Goal: Task Accomplishment & Management: Manage account settings

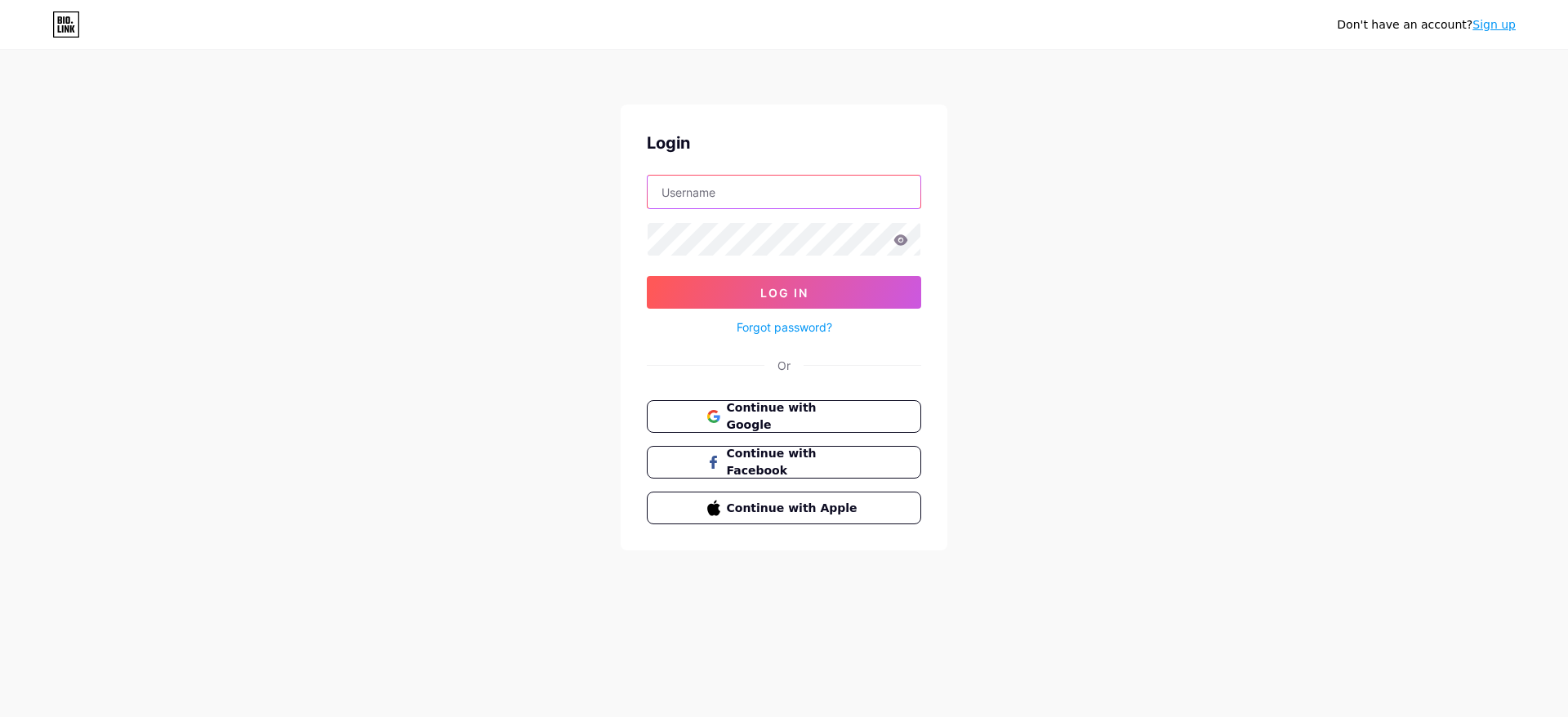
click at [678, 191] on input "text" at bounding box center [784, 191] width 273 height 33
type input "v"
type input "[EMAIL_ADDRESS][DOMAIN_NAME]"
click at [906, 240] on icon at bounding box center [901, 239] width 14 height 11
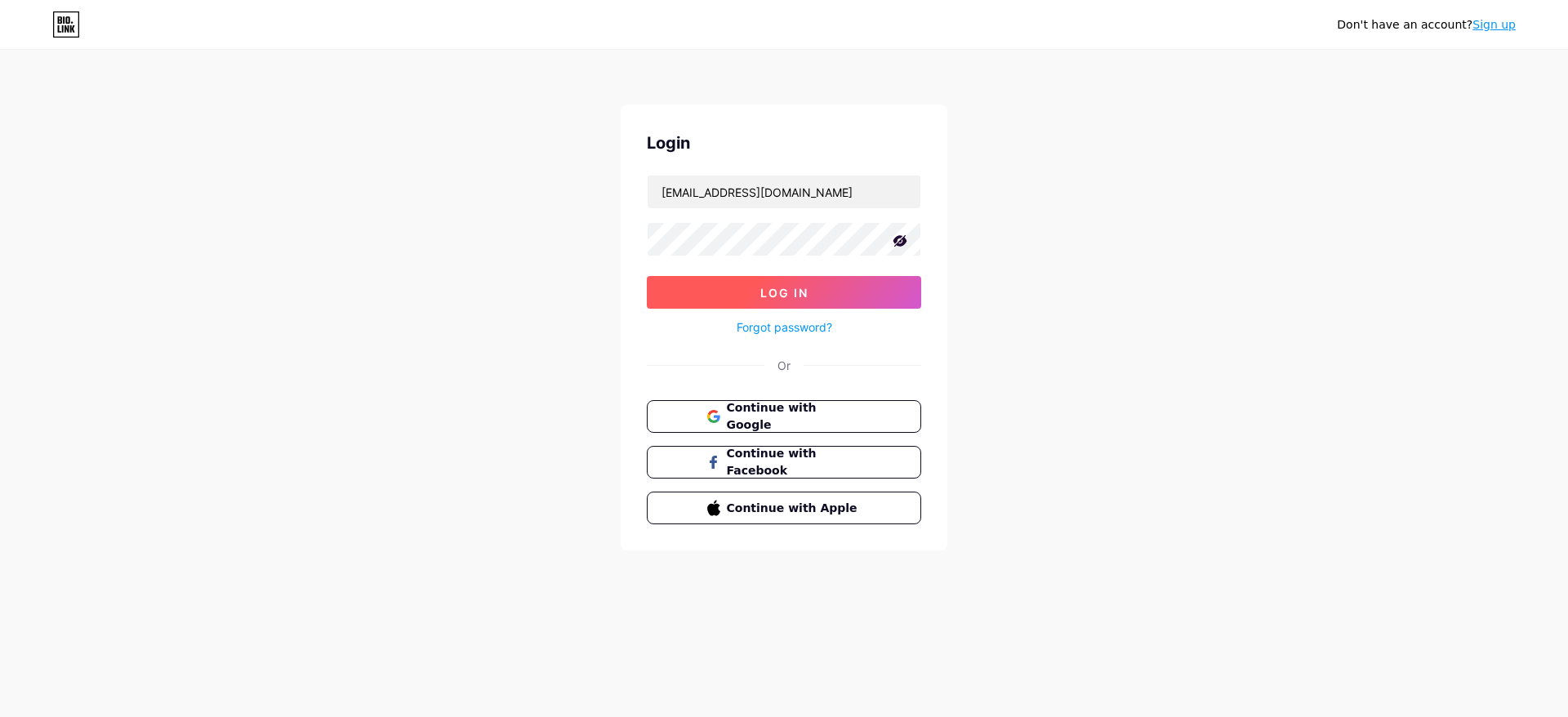
click at [850, 298] on button "Log In" at bounding box center [784, 292] width 275 height 33
click at [763, 294] on span "Log In" at bounding box center [784, 292] width 48 height 14
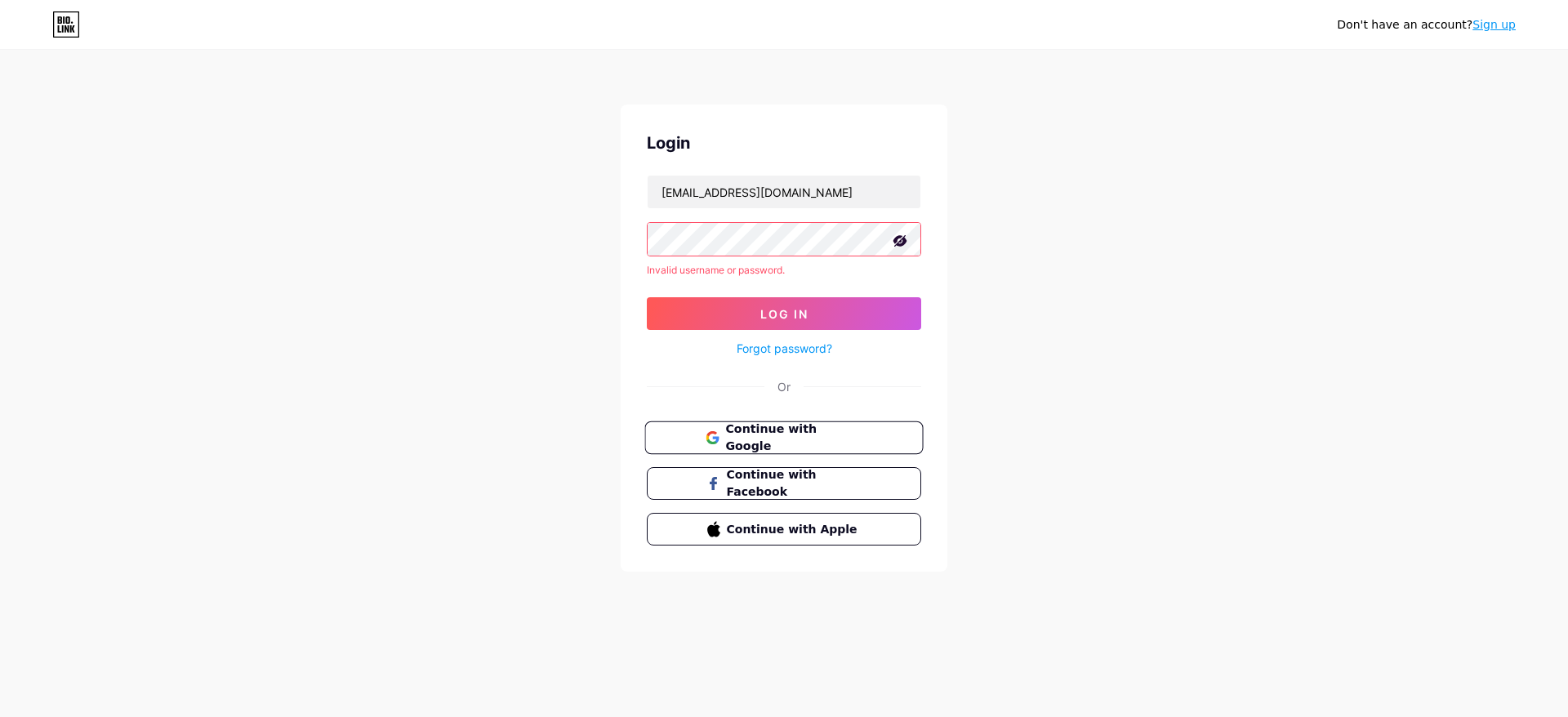
click at [763, 444] on span "Continue with Google" at bounding box center [793, 438] width 137 height 35
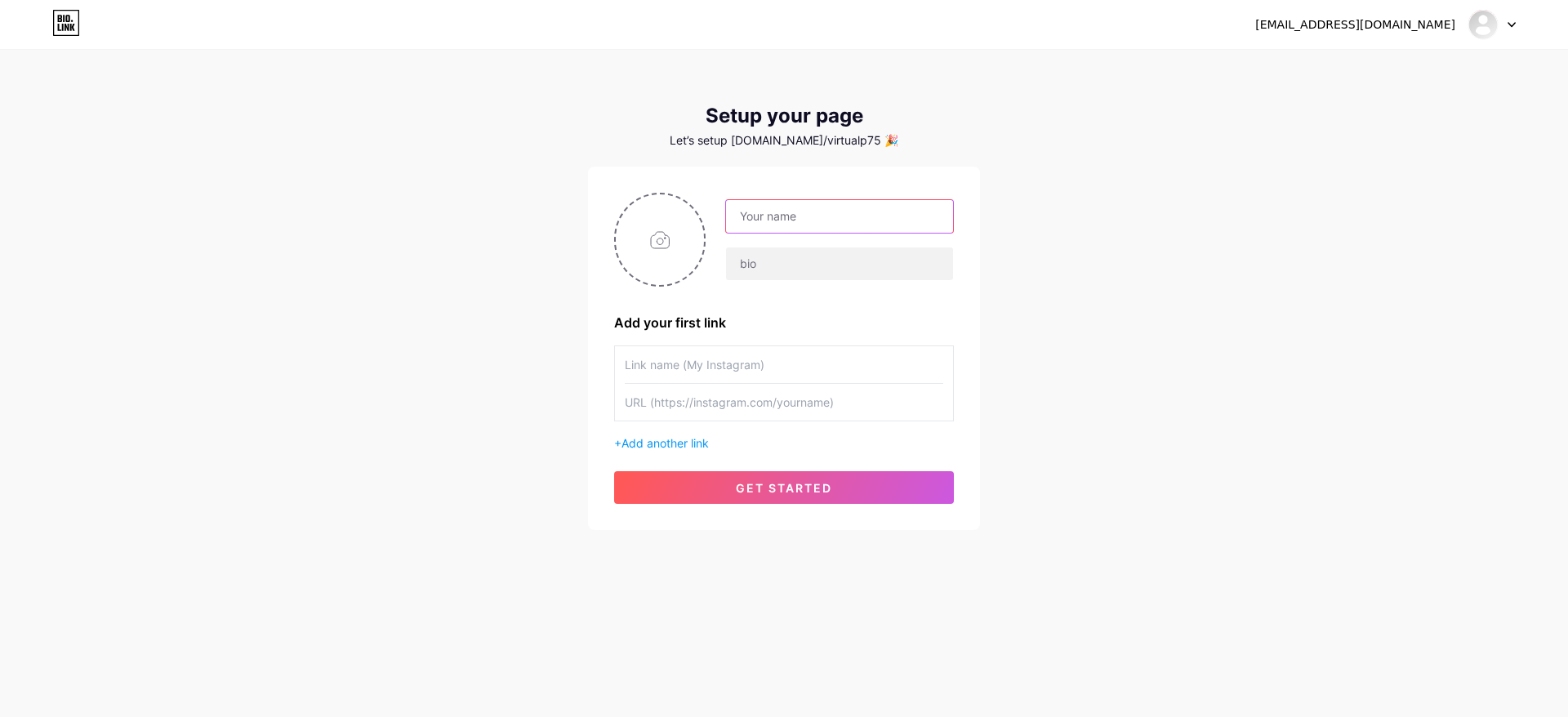
click at [801, 217] on input "text" at bounding box center [839, 216] width 227 height 33
type input "Virtual Park"
click at [823, 270] on input "text" at bounding box center [839, 263] width 227 height 33
paste input "Simuladores, juegos, adrenalina y diversión para todas las edades. ¡Tu próximo …"
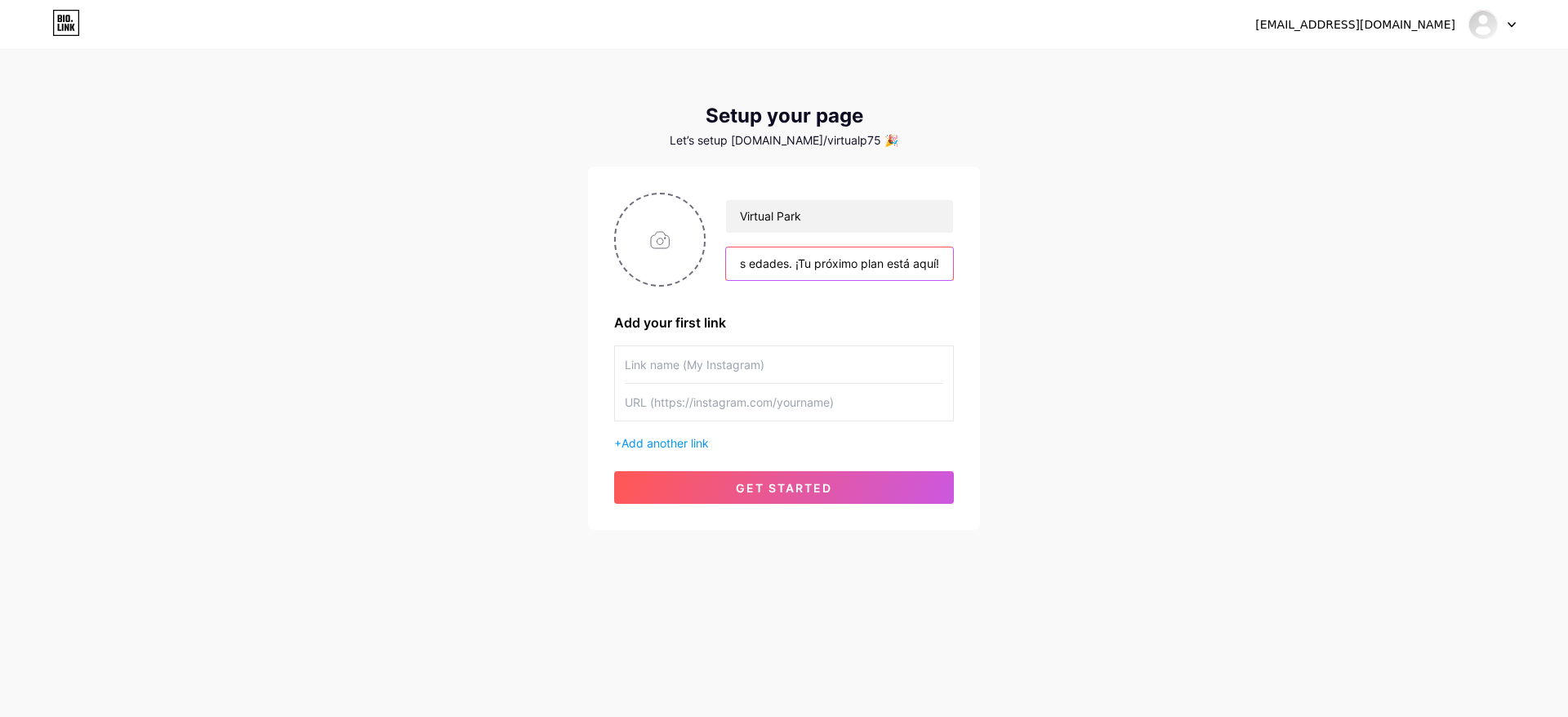
drag, startPoint x: 940, startPoint y: 265, endPoint x: 771, endPoint y: 259, distance: 169.1
click at [771, 259] on input "Simuladores, juegos, adrenalina y diversión para todas las edades. ¡Tu próximo …" at bounding box center [839, 263] width 227 height 33
click at [849, 258] on input "Simuladores, juegos, adrenalina y diversión para todas las edades. ¡Tu próximo …" at bounding box center [839, 263] width 227 height 33
drag, startPoint x: 945, startPoint y: 263, endPoint x: 689, endPoint y: 264, distance: 256.0
click at [725, 264] on div "Simuladores, juegos, adrenalina y diversión para todas las edades. ¡Tu próximo …" at bounding box center [839, 263] width 229 height 35
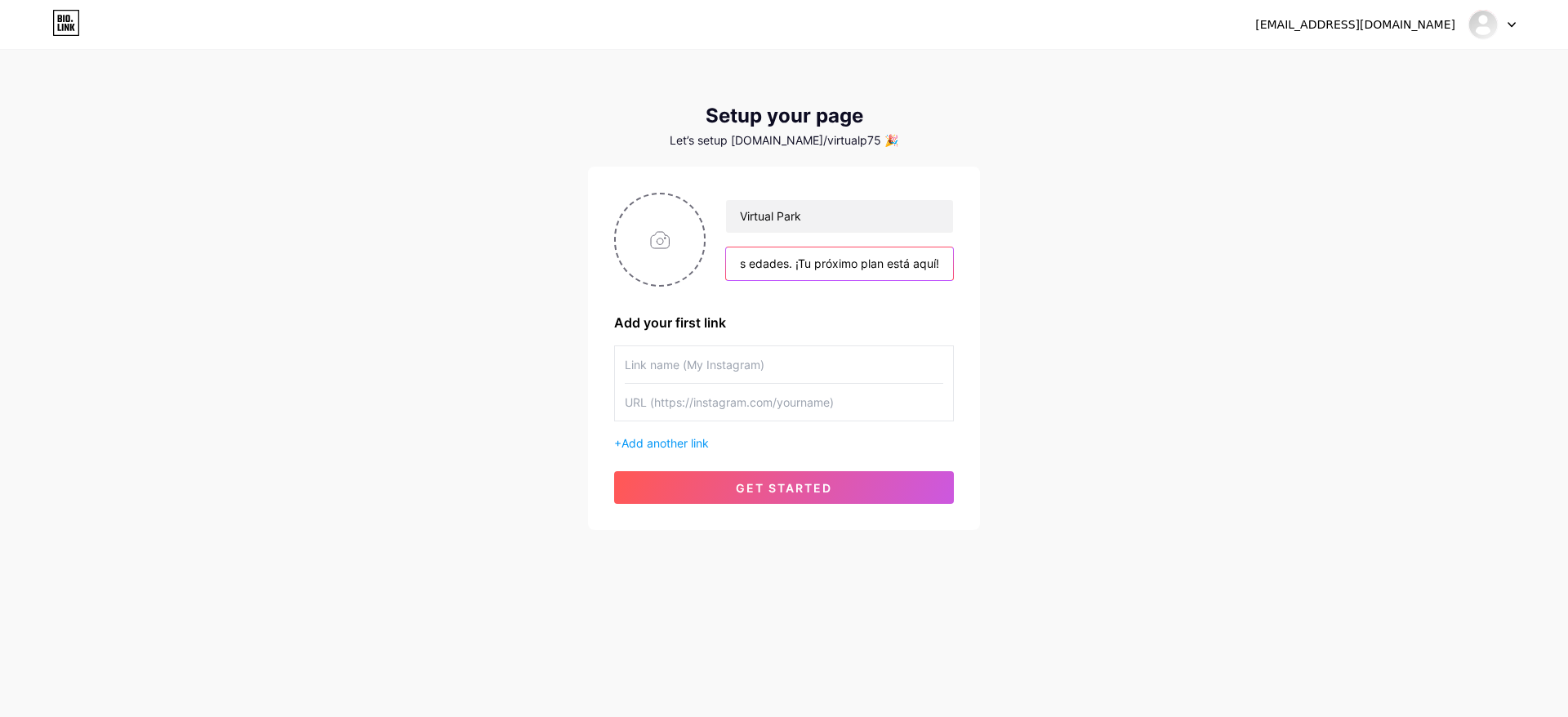
click at [745, 262] on input "Simuladores, juegos, adrenalina y diversión para todas las edades. ¡Tu próximo …" at bounding box center [839, 263] width 227 height 33
click at [937, 263] on input "Simuladores, juegos, adrenalina y diversión para todas las edades. ¡Tu próximo …" at bounding box center [839, 263] width 227 height 33
type input "Simuladores, jue"
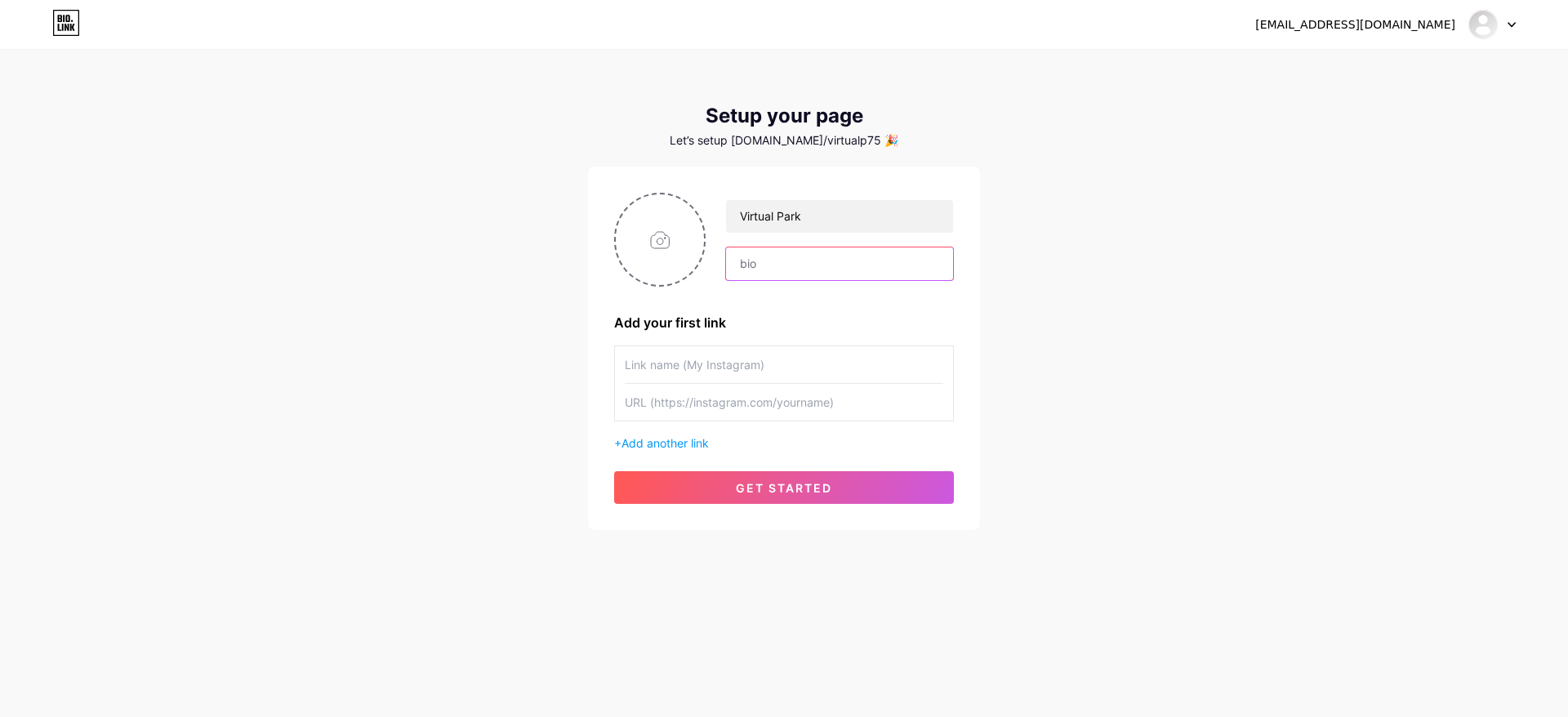
drag, startPoint x: 940, startPoint y: 263, endPoint x: 728, endPoint y: 265, distance: 212.0
click at [728, 265] on input "text" at bounding box center [839, 263] width 227 height 33
paste input "🎮Juegos de realidad virtual 😎Para todas las edades 📍Centro Comercial La Herradu…"
type input "🎮Juegos de realidad virtual 😎Para todas las edades 📍Centro Comercial La Herradu…"
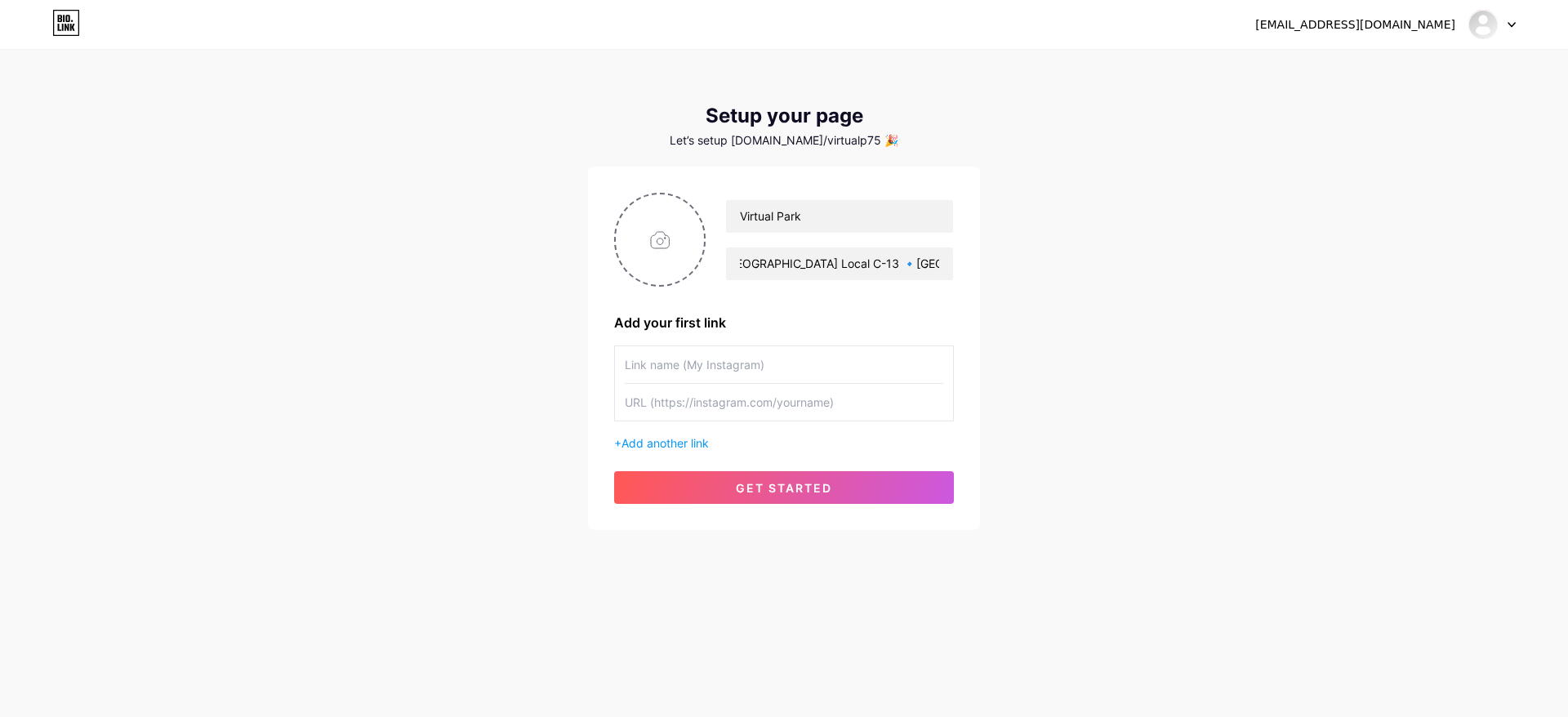
click at [706, 370] on input "text" at bounding box center [784, 364] width 318 height 36
click at [781, 394] on input "text" at bounding box center [784, 401] width 318 height 36
paste input "https://www.instagram.com/virtualparktulua/"
type input "https://www.instagram.com/virtualparktulua/"
click at [769, 368] on input "text" at bounding box center [784, 364] width 318 height 36
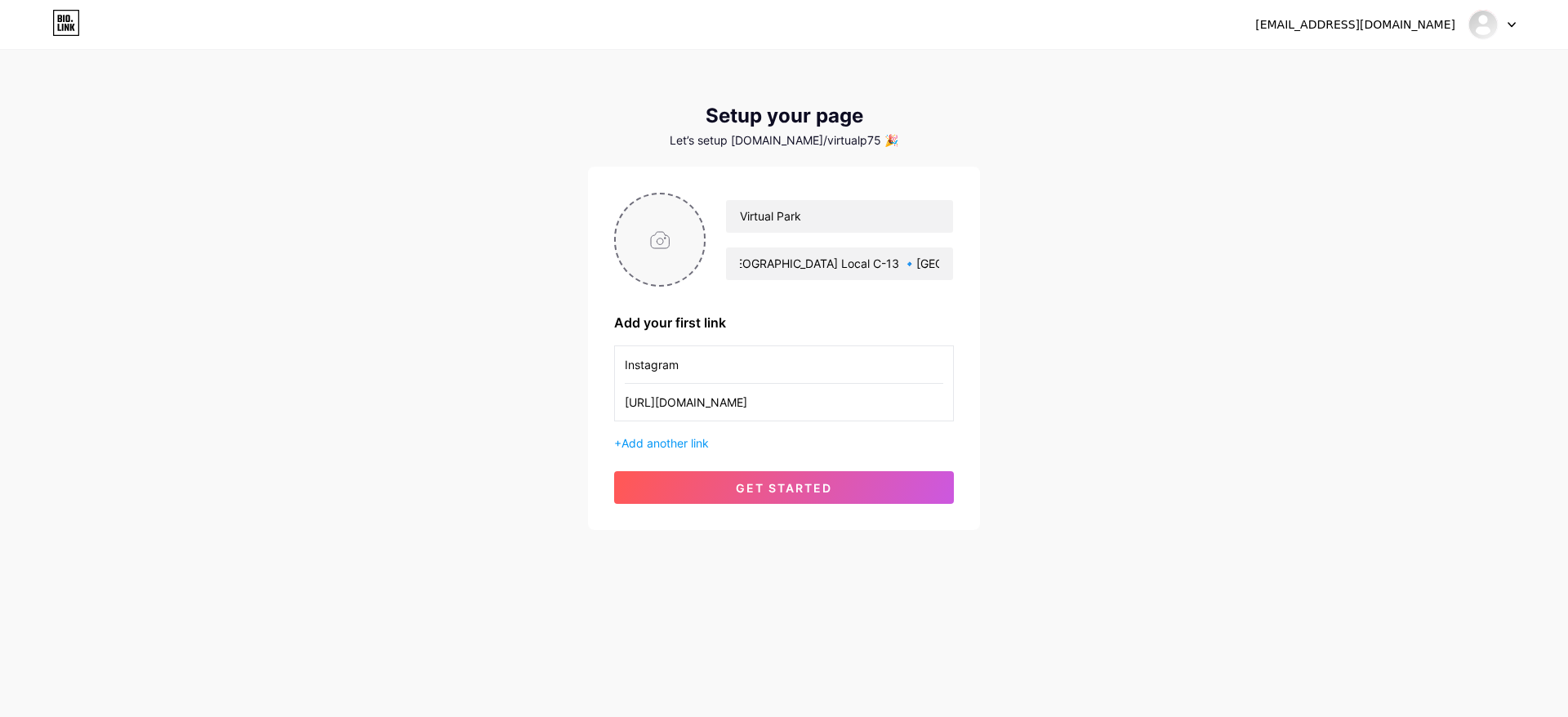
type input "Instagram"
click at [683, 242] on input "file" at bounding box center [659, 239] width 88 height 90
type input "C:\fakepath\LOGO-JPG.jpg"
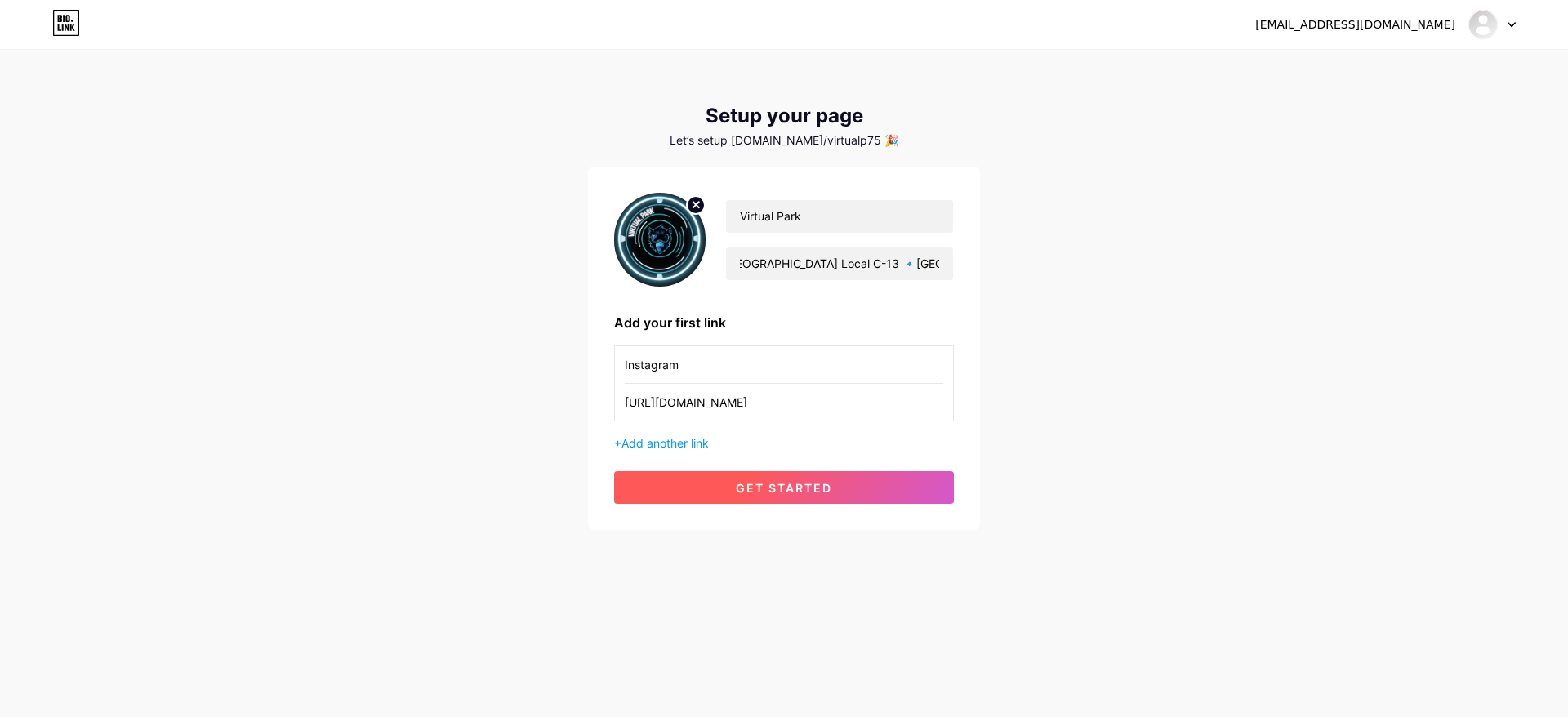
click at [788, 492] on span "get started" at bounding box center [784, 488] width 97 height 14
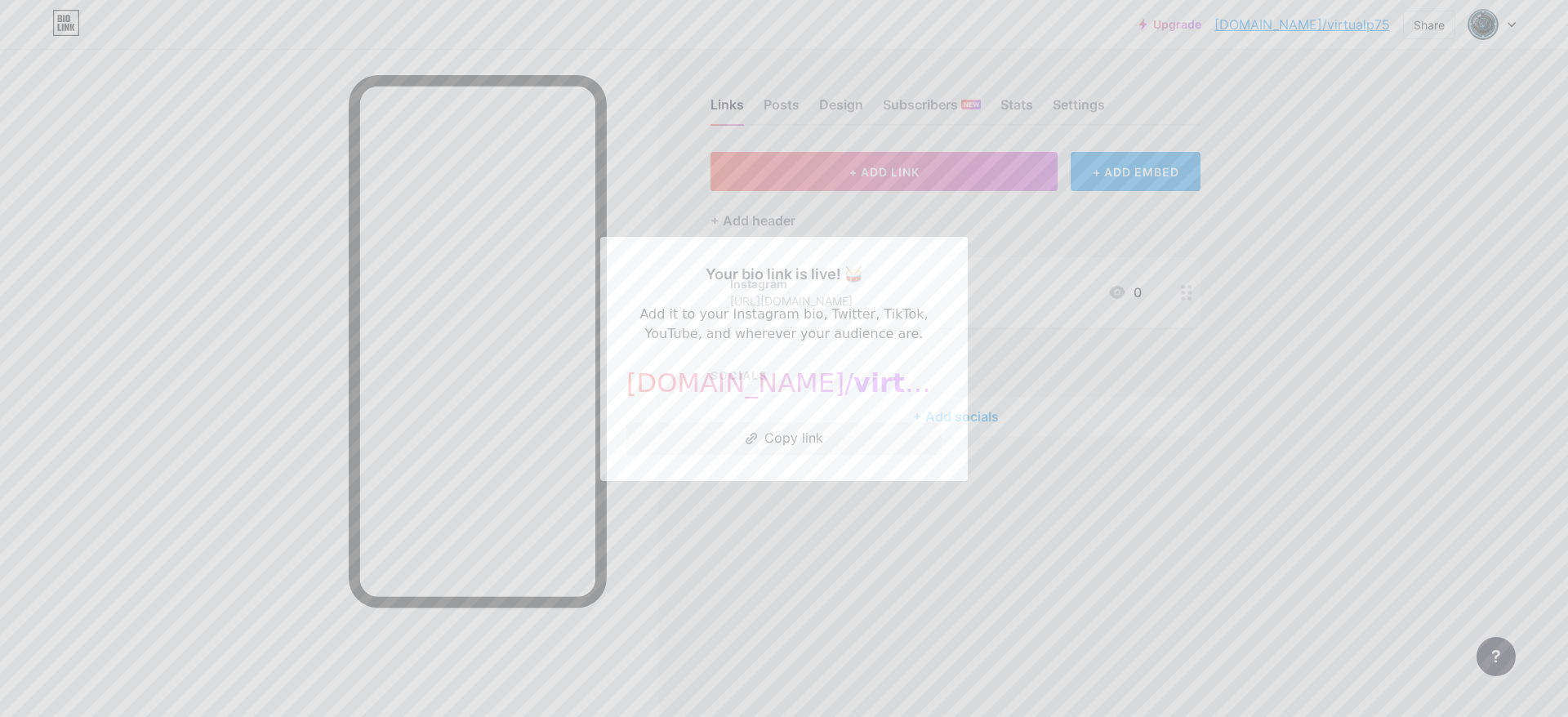
click at [1058, 270] on div at bounding box center [784, 358] width 1568 height 717
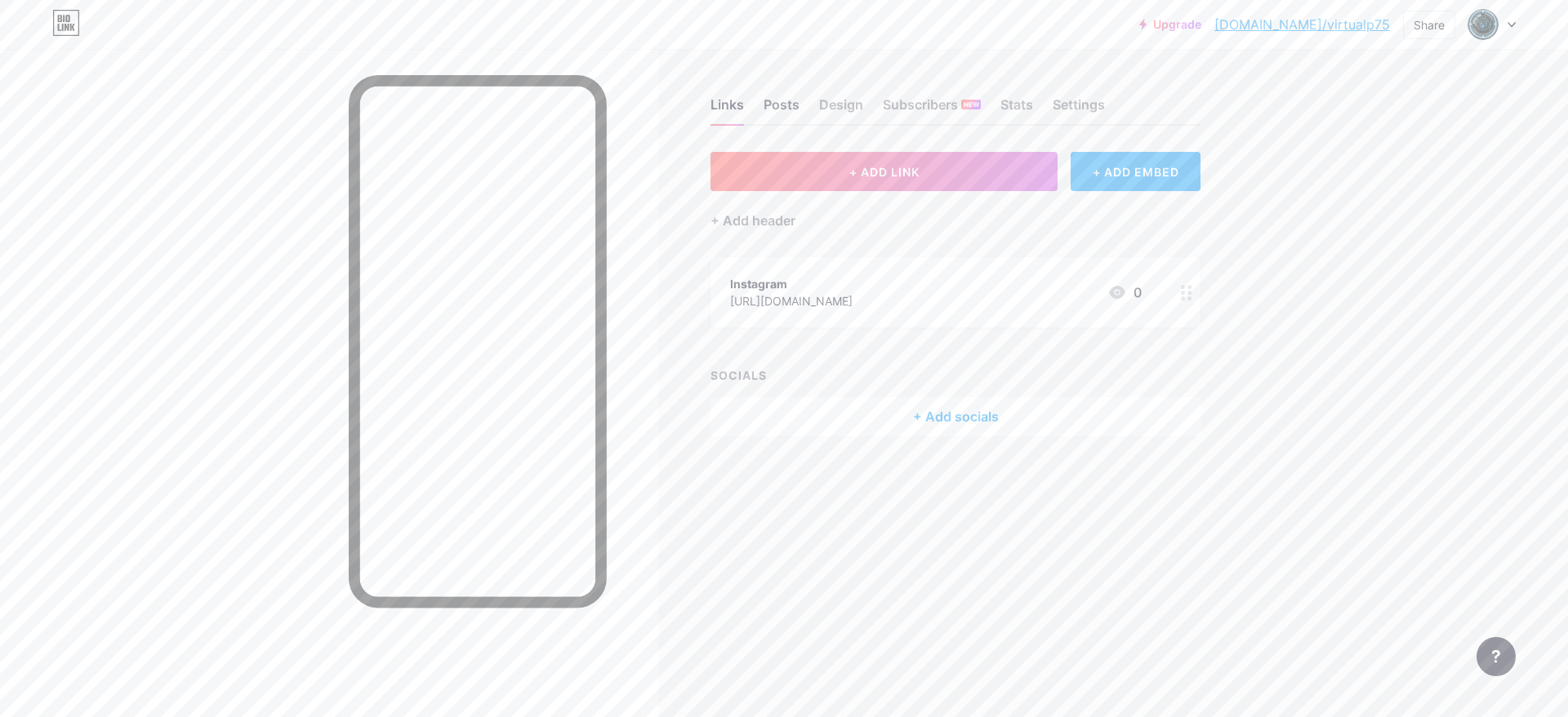
click at [787, 106] on div "Posts" at bounding box center [781, 109] width 36 height 29
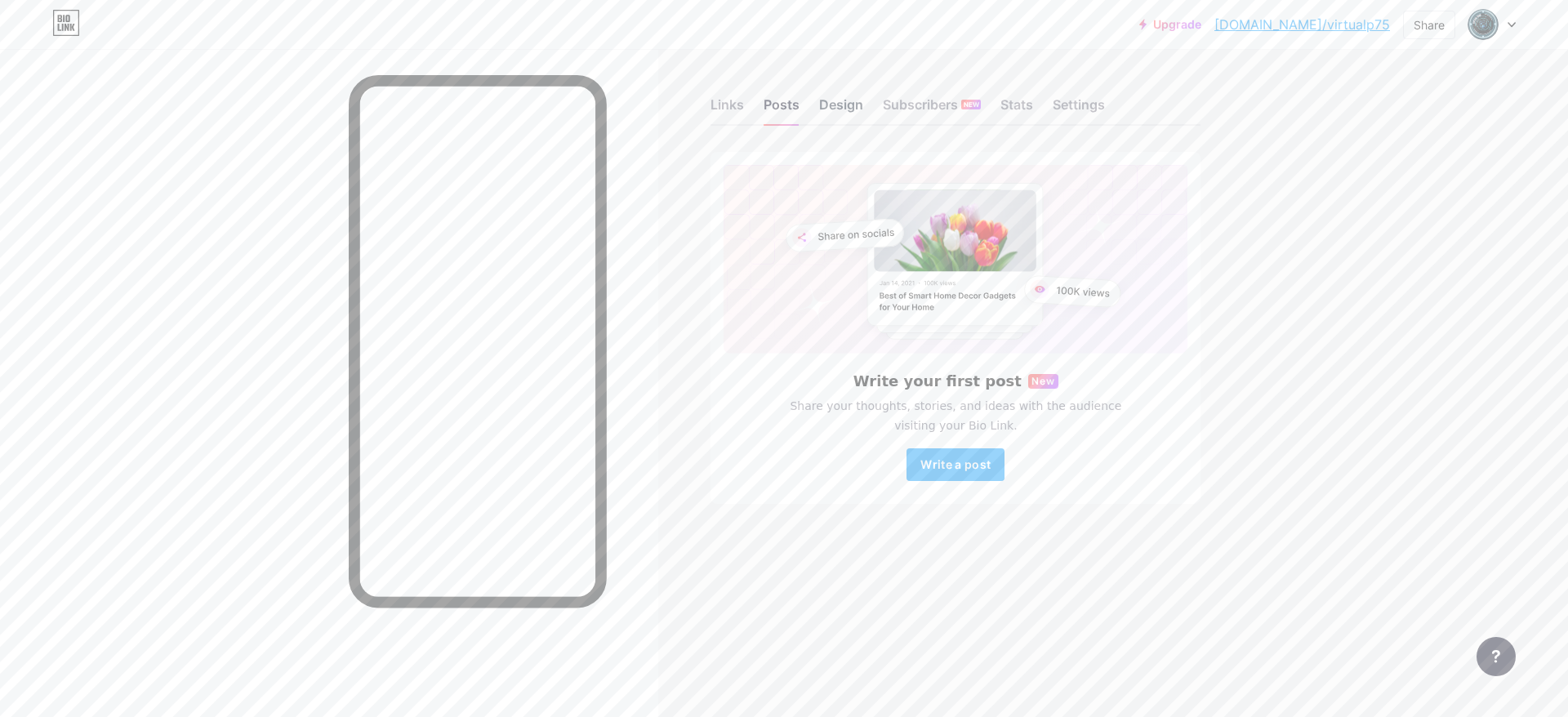
click at [822, 106] on div "Design" at bounding box center [841, 109] width 44 height 29
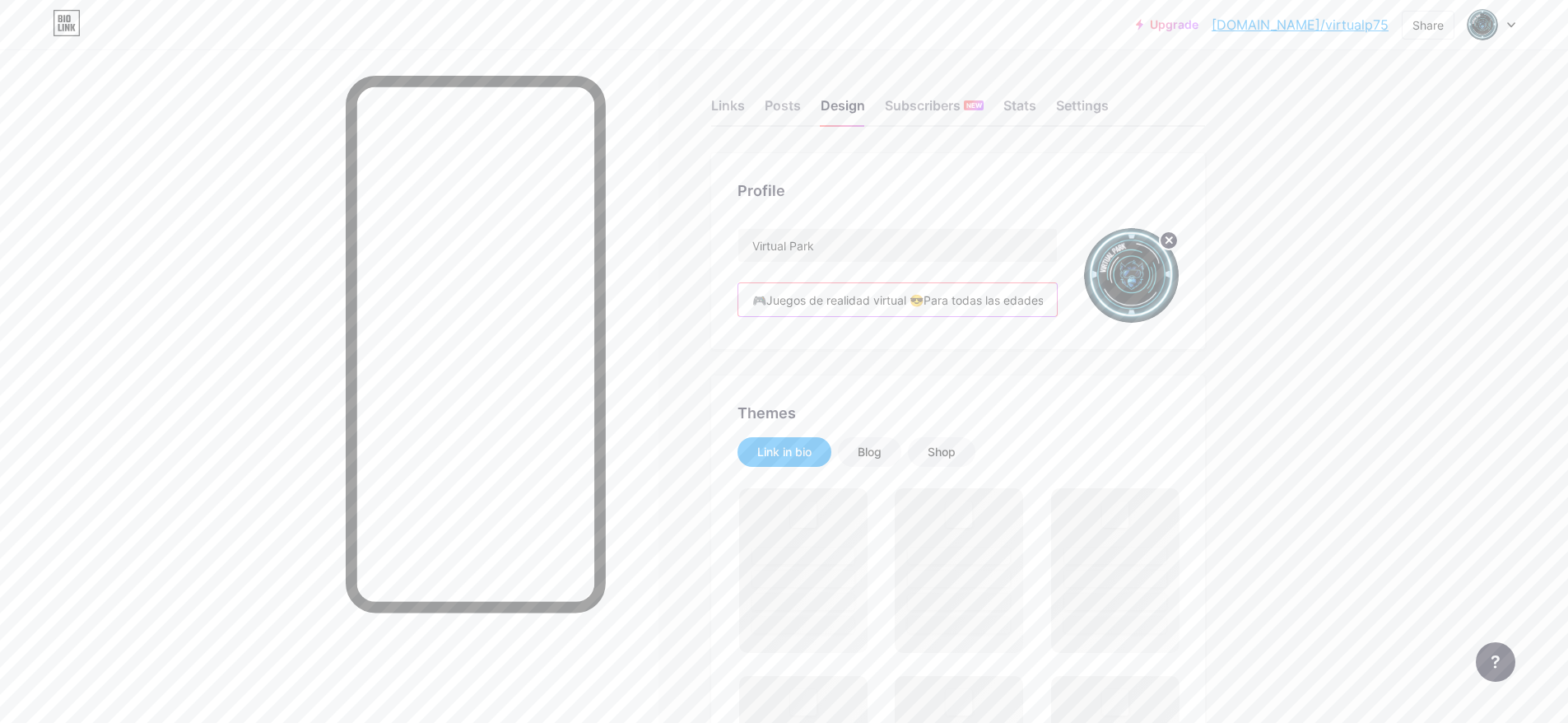
click at [874, 308] on input "🎮Juegos de realidad virtual 😎Para todas las edades 📍Centro Comercial La Herradu…" at bounding box center [897, 299] width 318 height 33
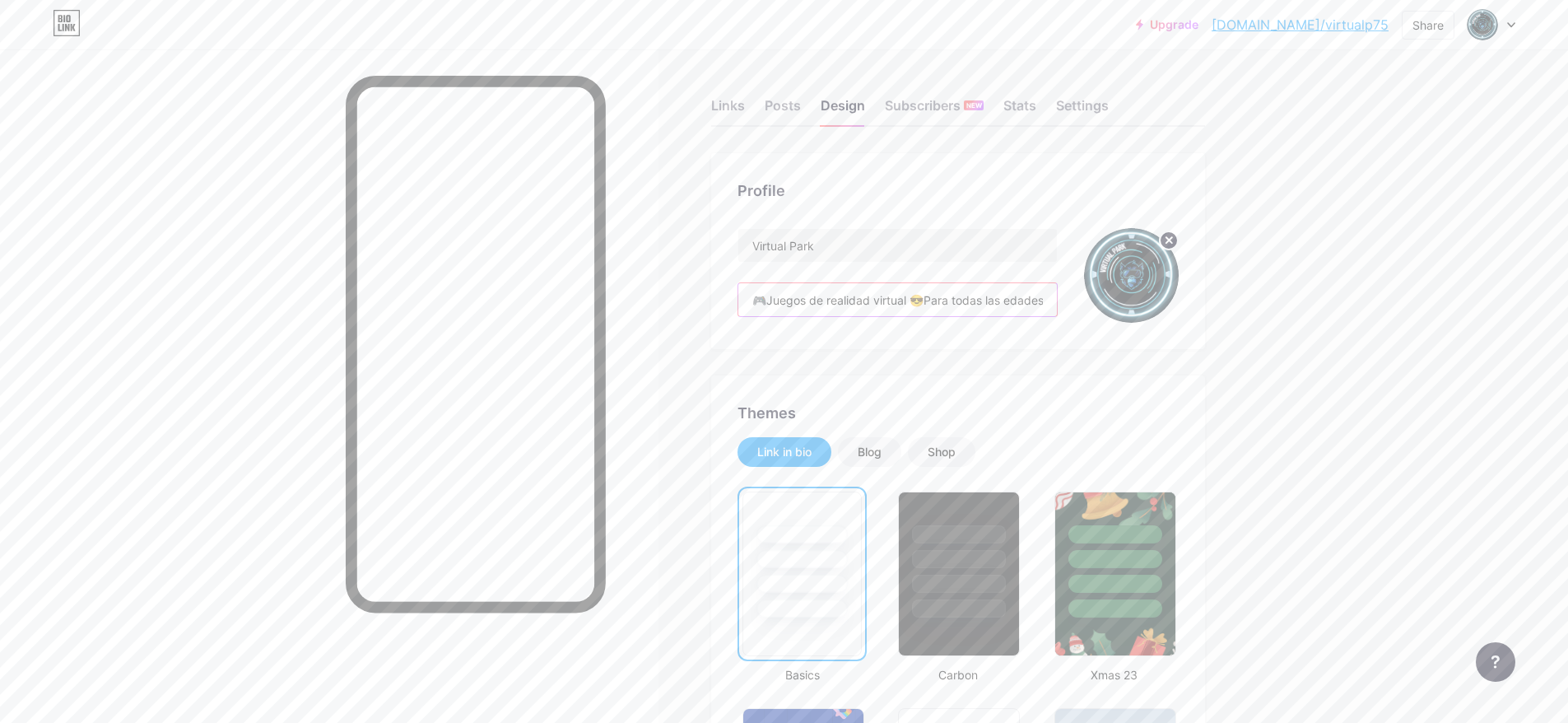
drag, startPoint x: 751, startPoint y: 298, endPoint x: 951, endPoint y: 299, distance: 200.0
click at [951, 299] on input "🎮Juegos de realidad virtual 😎Para todas las edades 📍Centro Comercial La Herradu…" at bounding box center [897, 299] width 318 height 33
click at [973, 298] on input "🎮Juegos de realidad virtual 😎Para todas las edades 📍Centro Comercial La Herradu…" at bounding box center [897, 299] width 318 height 33
drag, startPoint x: 933, startPoint y: 298, endPoint x: 1008, endPoint y: 298, distance: 75.0
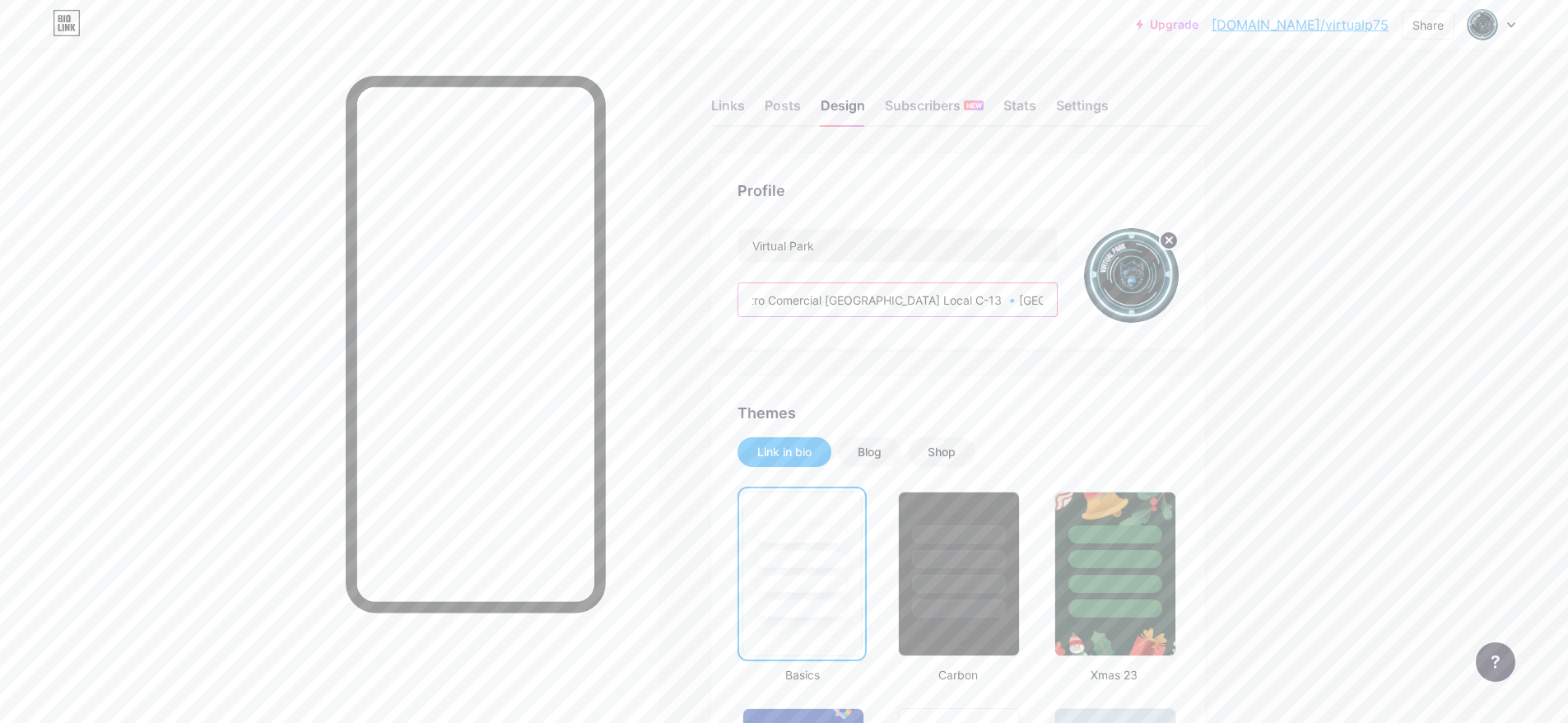
click at [1008, 298] on input "🎮Juegos de realidad virtual 😎Para todas las edades 📍Centro Comercial La Herradu…" at bounding box center [897, 299] width 318 height 33
click at [988, 299] on input "🎮Juegos de realidad virtual 😎Para todas las edades 📍Centro Comercial La Herradu…" at bounding box center [897, 299] width 318 height 33
click at [985, 299] on input "🎮Juegos de realidad virtual 😎Para todas las edades 📍Centro Comercial La Herradu…" at bounding box center [897, 299] width 318 height 33
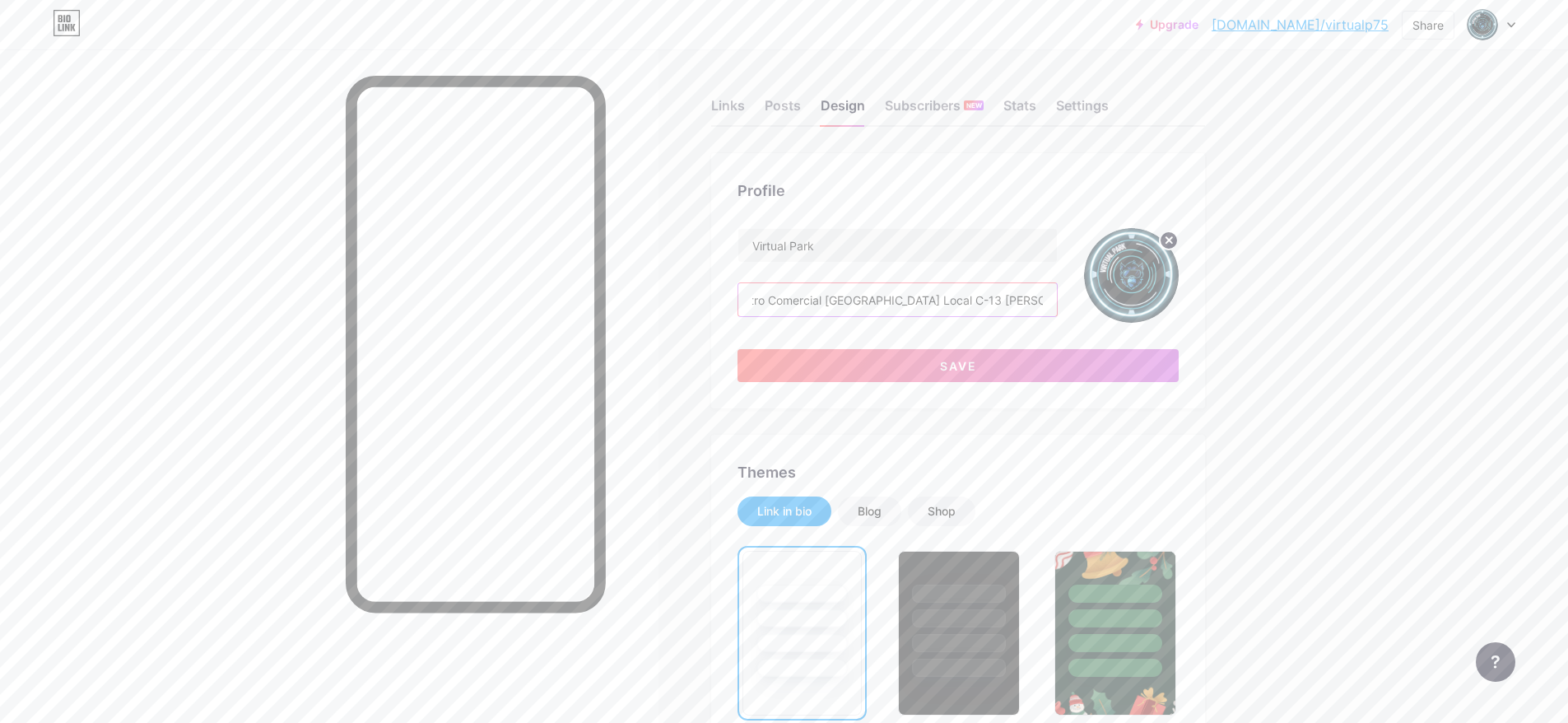
scroll to position [0, 317]
click at [879, 307] on input "🎮Juegos de realidad virtual 😎Para todas las edades 📍Centro Comercial La Herradu…" at bounding box center [897, 299] width 318 height 33
drag, startPoint x: 781, startPoint y: 303, endPoint x: 649, endPoint y: 308, distance: 132.1
click at [738, 308] on input "🎮Juegos de realidad virtual 😎Para todas las edades 📍Centro Comercial La Herradu…" at bounding box center [897, 299] width 318 height 33
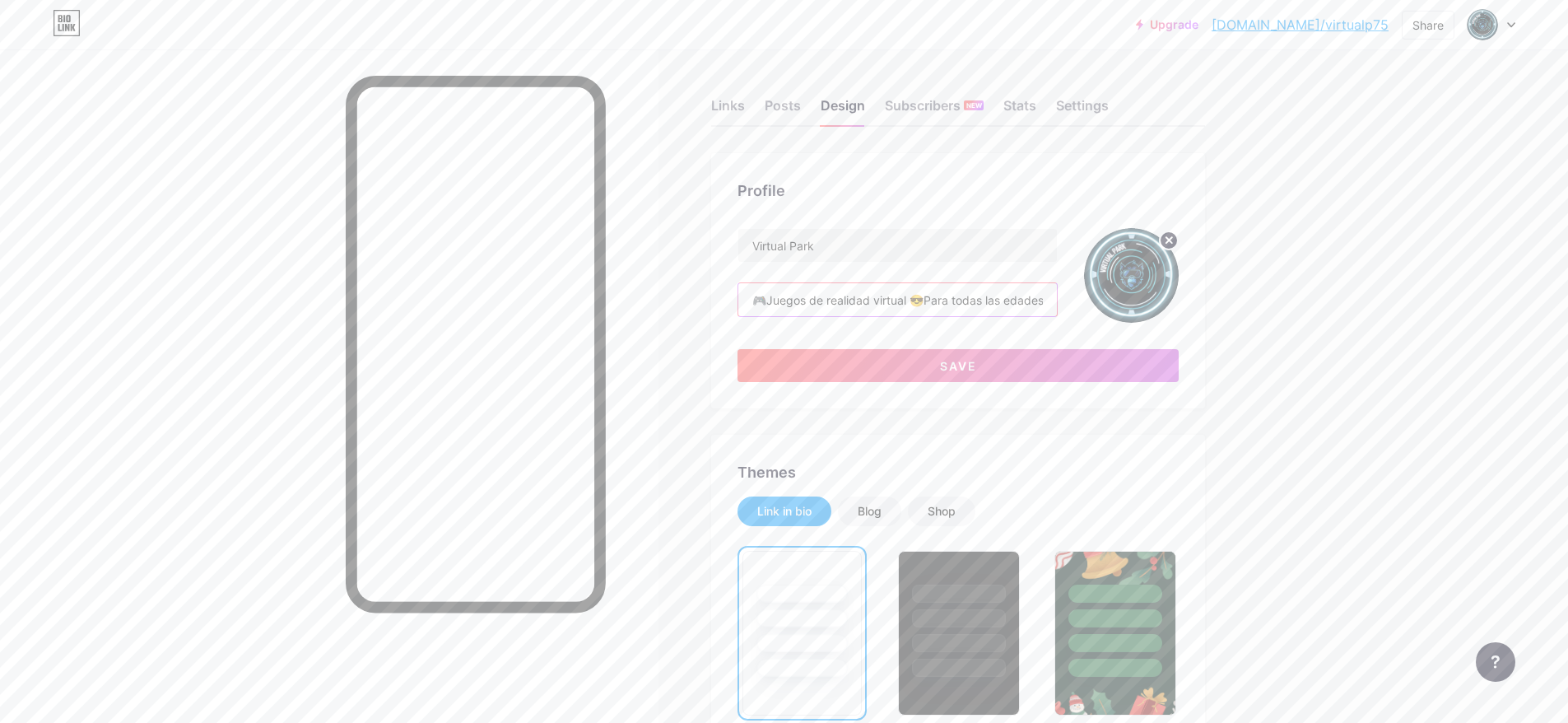
click at [759, 298] on input "🎮Juegos de realidad virtual 😎Para todas las edades 📍Centro Comercial La Herradu…" at bounding box center [897, 299] width 318 height 33
drag, startPoint x: 756, startPoint y: 300, endPoint x: 823, endPoint y: 300, distance: 67.0
click at [823, 300] on input "🎮Juegos de realidad virtual 😎Para todas las edades 📍Centro Comercial La Herradu…" at bounding box center [897, 299] width 318 height 33
drag, startPoint x: 818, startPoint y: 298, endPoint x: 901, endPoint y: 298, distance: 83.0
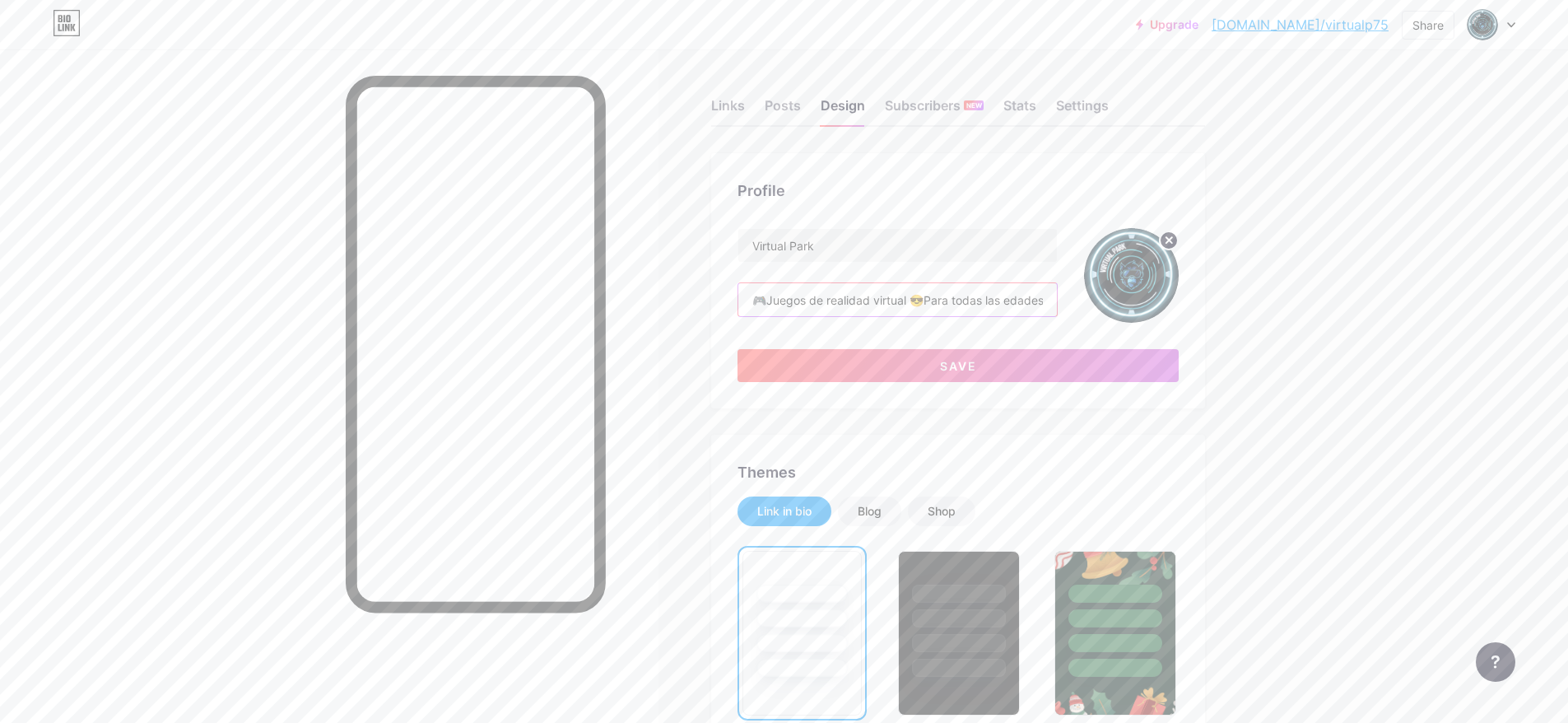
click at [897, 298] on input "🎮Juegos de realidad virtual 😎Para todas las edades 📍Centro Comercial La Herradu…" at bounding box center [897, 299] width 318 height 33
click at [935, 298] on input "🎮Juegos de realidad virtual 😎Para todas las edades 📍Centro Comercial La Herradu…" at bounding box center [897, 299] width 318 height 33
drag, startPoint x: 1016, startPoint y: 298, endPoint x: 1036, endPoint y: 298, distance: 20.0
click at [1017, 298] on input "🎮Juegos de realidad virtual para todas las edades 📍Centro Comercial La Herradur…" at bounding box center [897, 299] width 318 height 33
click at [1043, 298] on input "🎮Juegos de realidad virtual para todas las edades 📍Centro Comercial La Herradur…" at bounding box center [897, 299] width 318 height 33
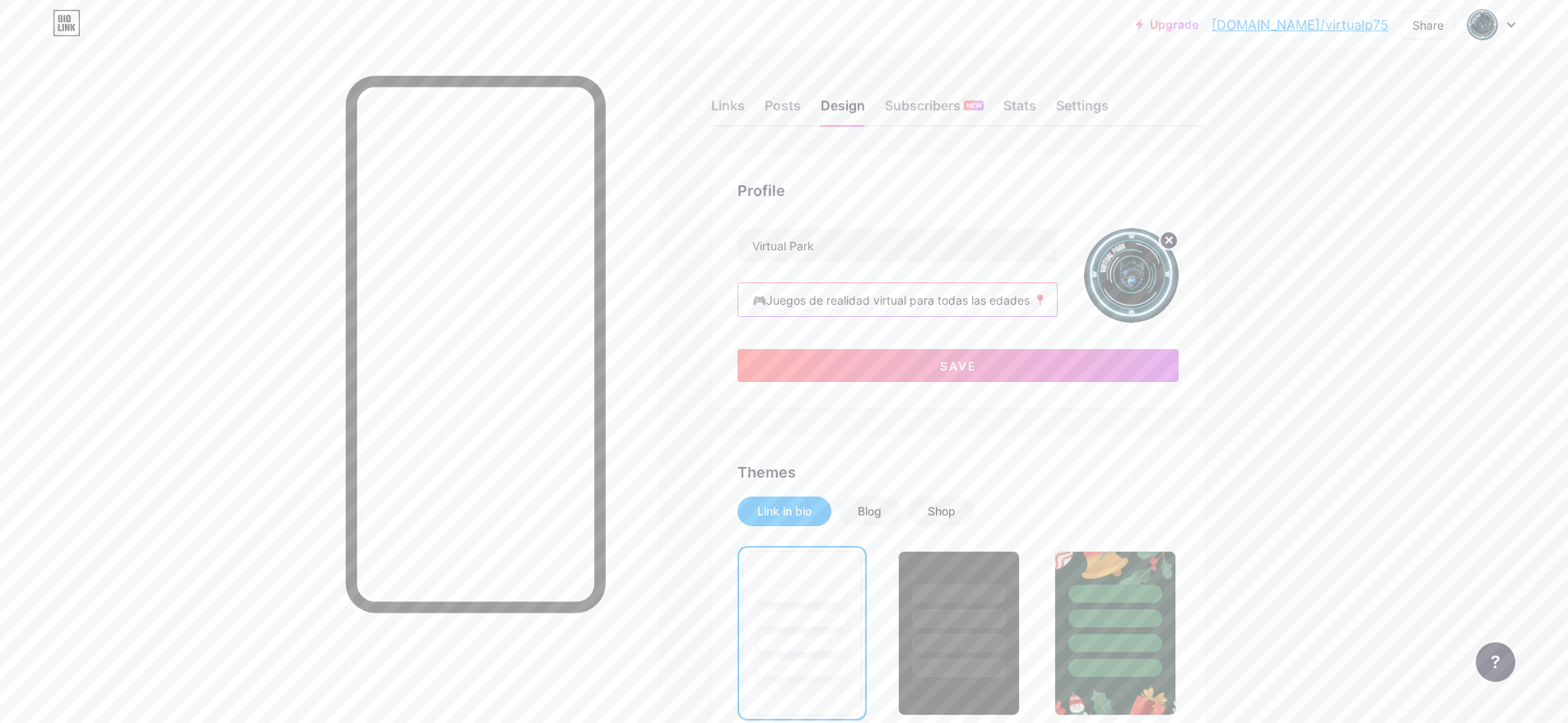
click at [1044, 299] on input "🎮Juegos de realidad virtual para todas las edades 📍Centro Comercial La Herradur…" at bounding box center [897, 299] width 318 height 33
click at [1044, 299] on input "🎮Juegos de realidad virtual para todas las edades 📍Centro Comercial La Herradur…" at bounding box center [897, 299] width 318 height 33
click at [1046, 299] on input "🎮Juegos de realidad virtual para todas las edades 📍Centro Comercial La Herradur…" at bounding box center [897, 299] width 318 height 33
drag, startPoint x: 1032, startPoint y: 301, endPoint x: 939, endPoint y: 304, distance: 93.0
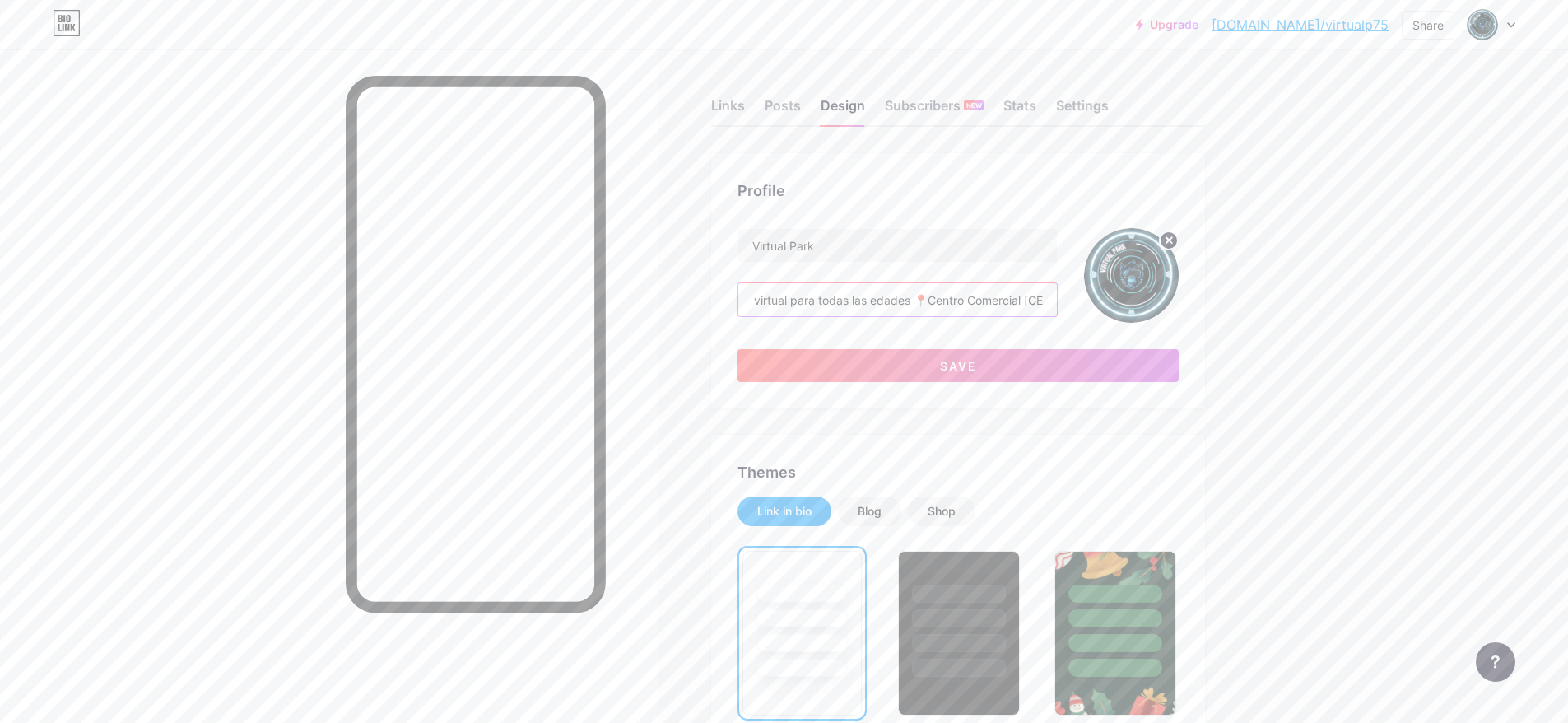
click at [939, 304] on input "🎮Juegos de realidad virtual para todas las edades 📍Centro Comercial La Herradur…" at bounding box center [897, 299] width 318 height 33
click at [1002, 304] on input "🎮Juegos de realidad virtual para todas las edades 📍CC La Herradura Local C-13 T…" at bounding box center [897, 299] width 318 height 33
click at [959, 373] on button "Save" at bounding box center [958, 366] width 441 height 33
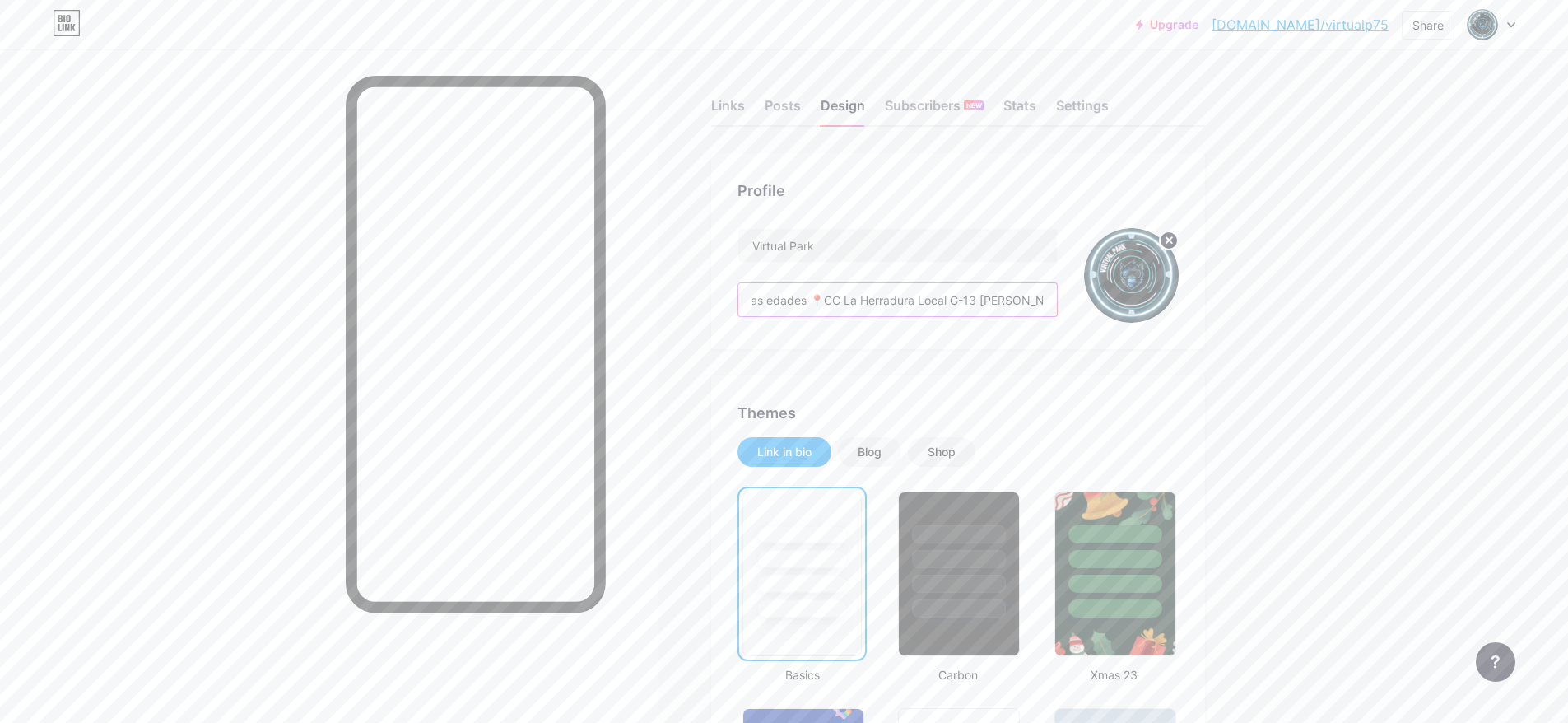
click at [987, 298] on input "🎮Juegos de realidad virtual para todas las edades 📍CC La Herradura Local C-13 T…" at bounding box center [897, 299] width 318 height 33
click at [989, 303] on input "🎮Juegos de realidad virtual para todas las edades 📍CC La Herradura Local C-13 T…" at bounding box center [897, 299] width 318 height 33
drag, startPoint x: 986, startPoint y: 301, endPoint x: 834, endPoint y: 303, distance: 152.0
click at [834, 303] on input "🎮Juegos de realidad virtual para todas las edades 📍CC La Herradura Local C-13 T…" at bounding box center [897, 299] width 318 height 33
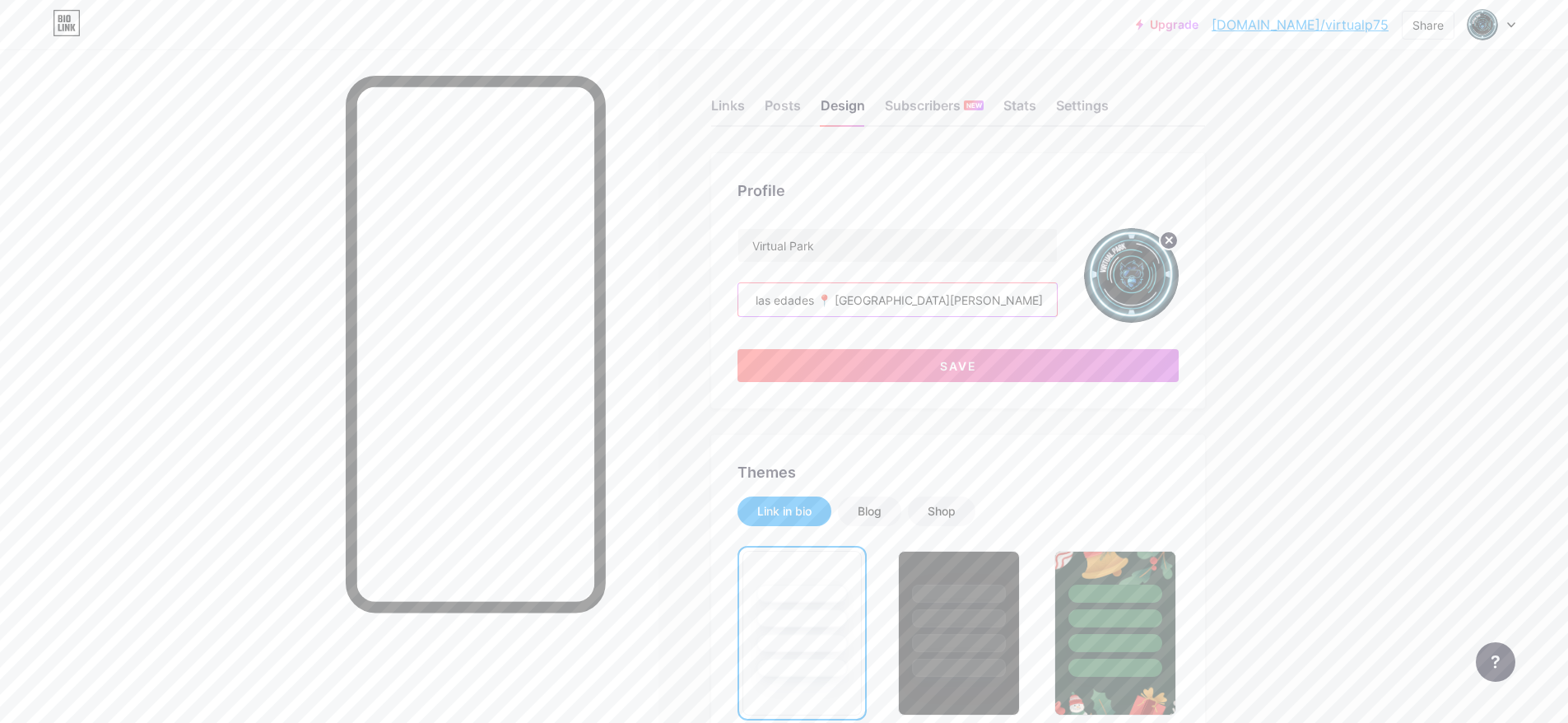
scroll to position [0, 70]
paste input "CC La Herradura Local C-13"
type input "🎮Juegos de realidad virtual para todas las edades 📍CC La Herradura Local C-13 T…"
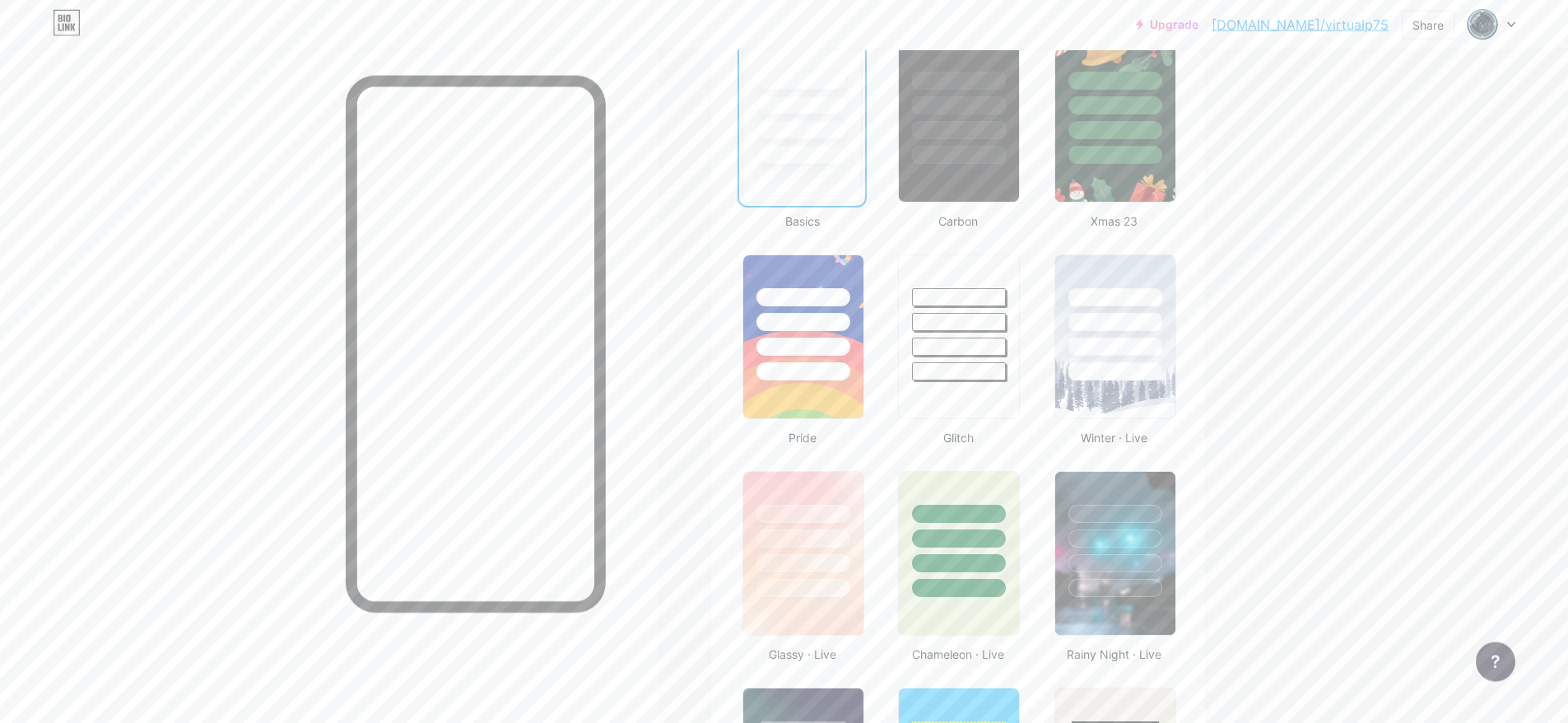
scroll to position [491, 0]
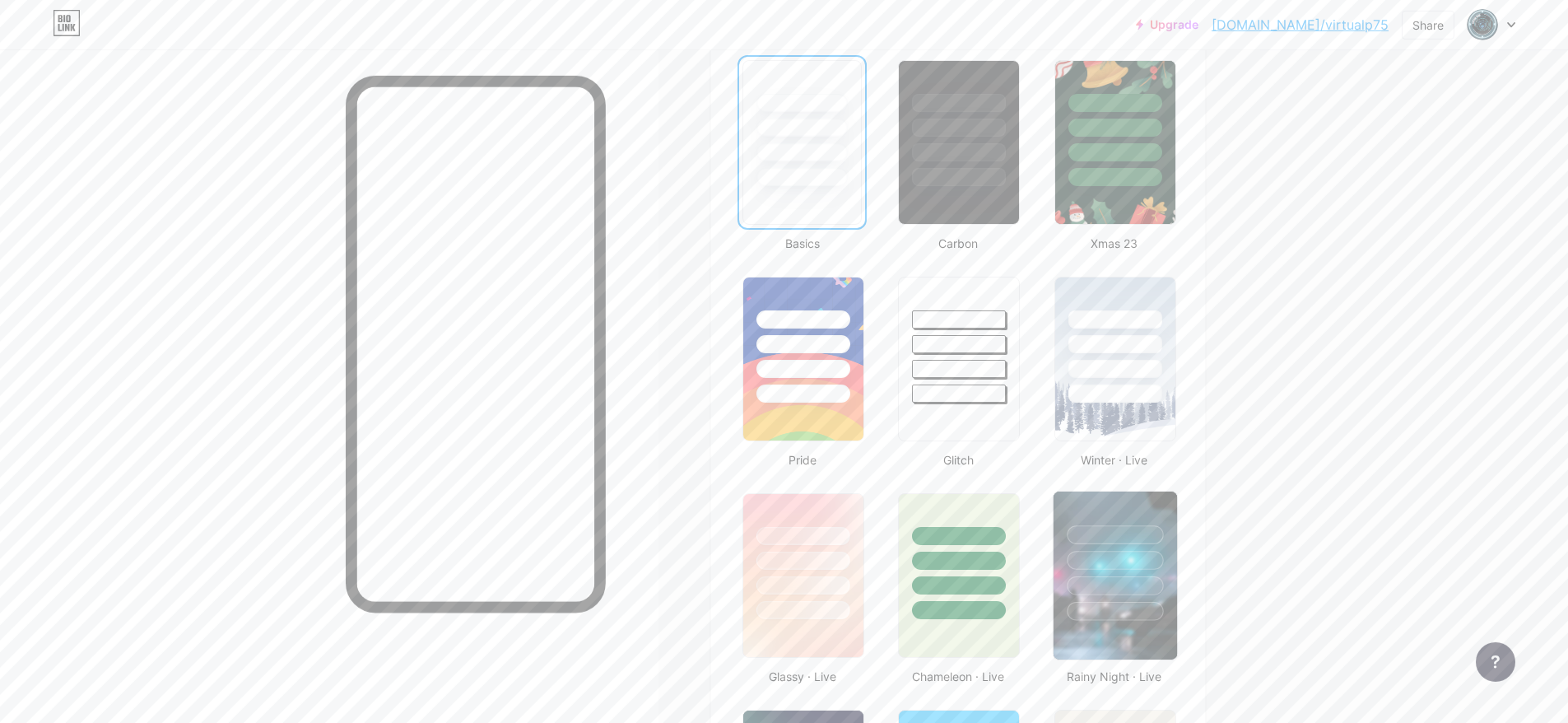
click at [1133, 501] on div at bounding box center [1115, 556] width 123 height 130
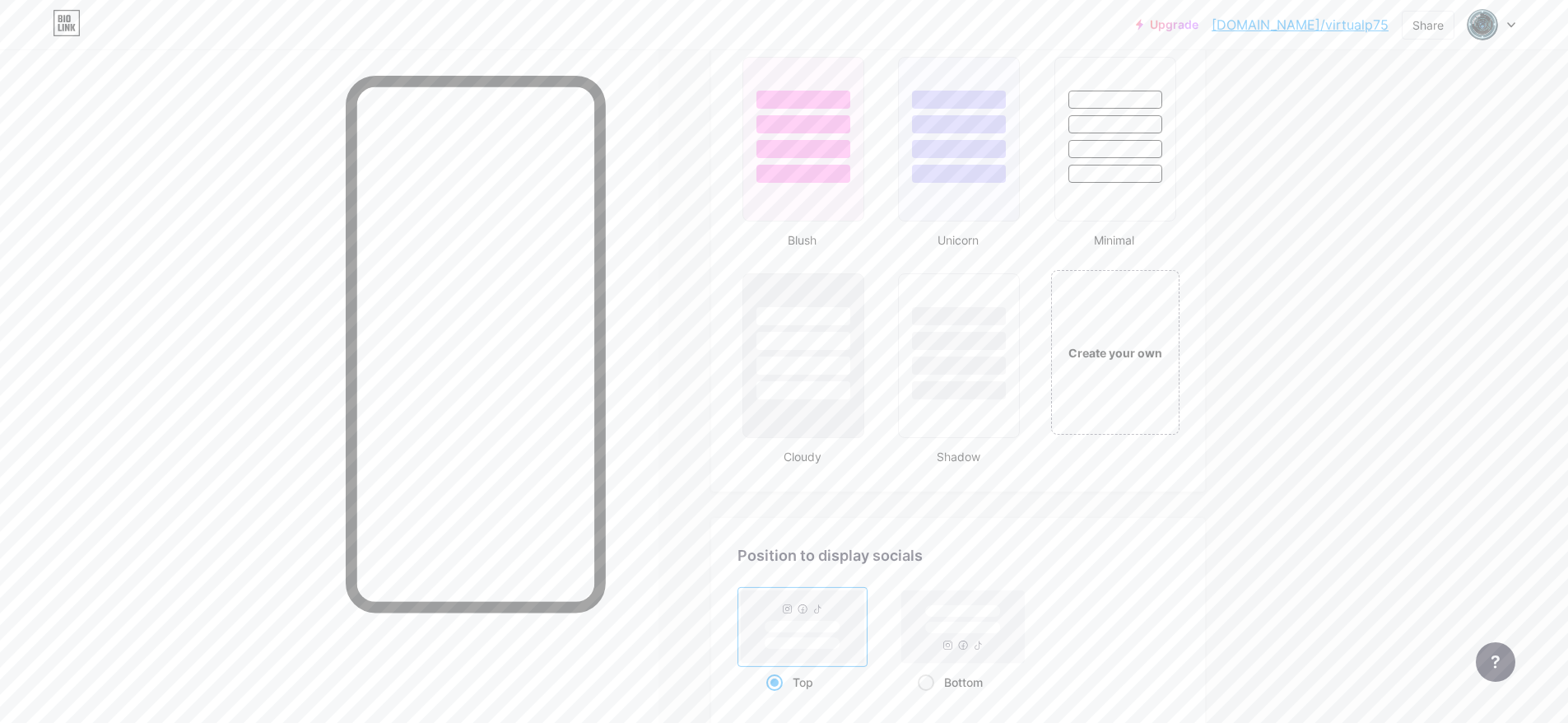
scroll to position [1825, 0]
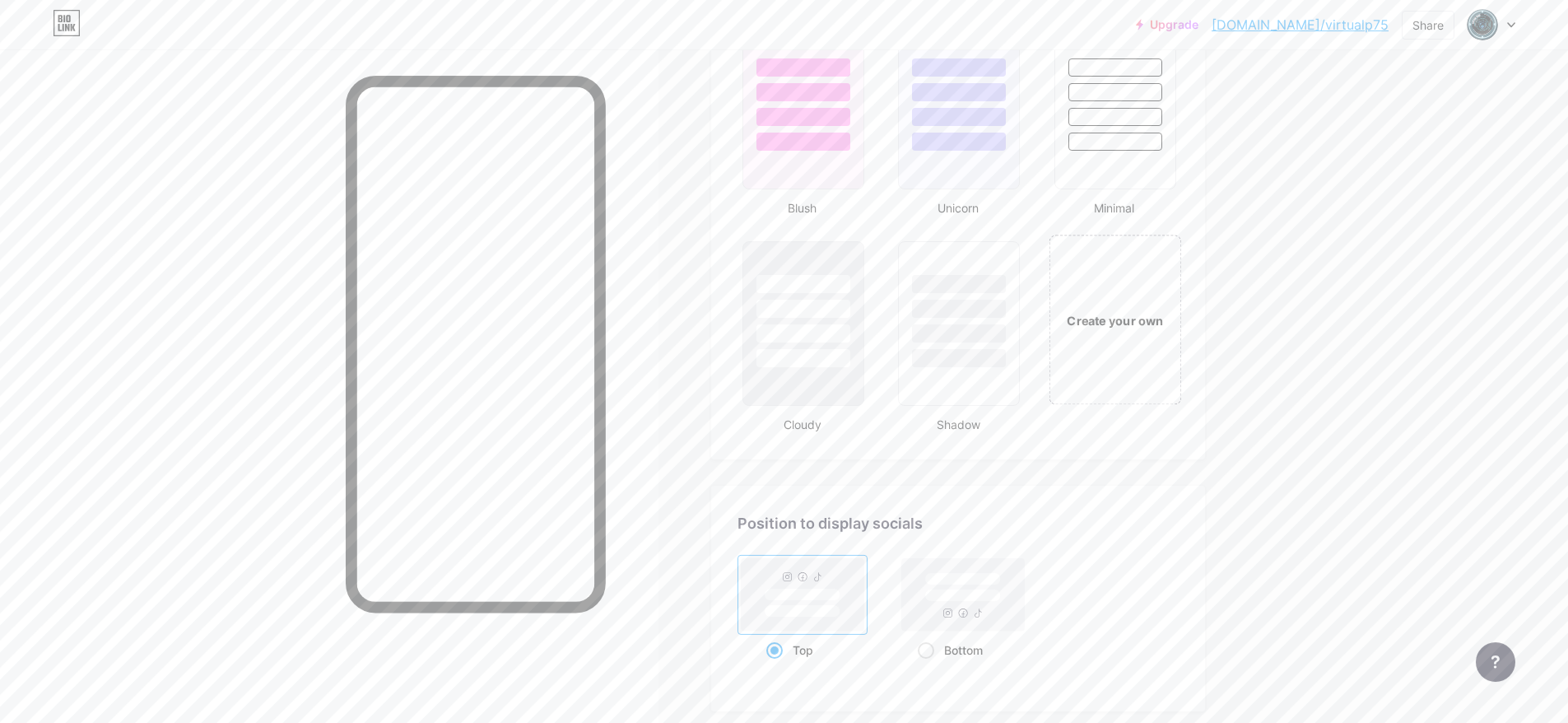
click at [1128, 328] on div "Create your own" at bounding box center [1115, 320] width 123 height 18
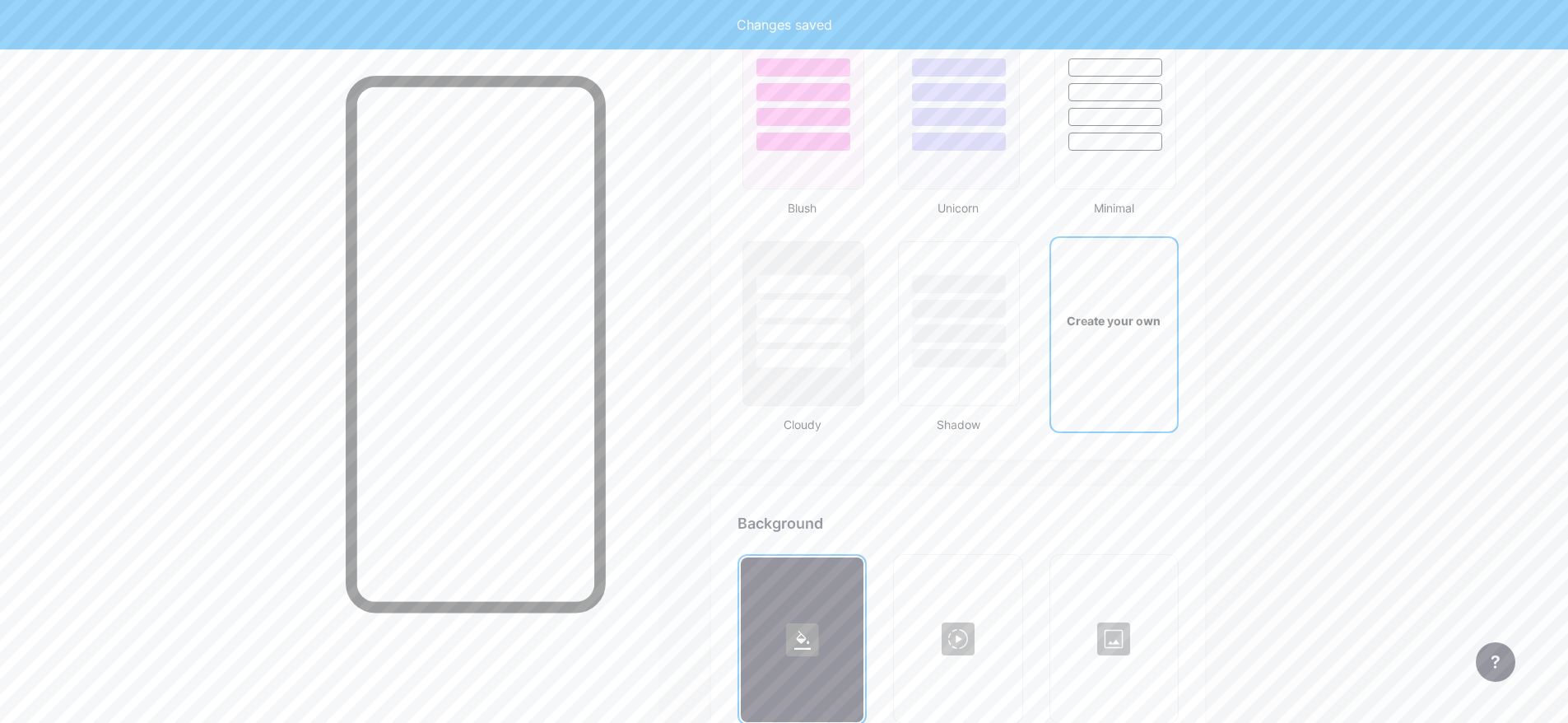
type input "#ffffff"
type input "#000000"
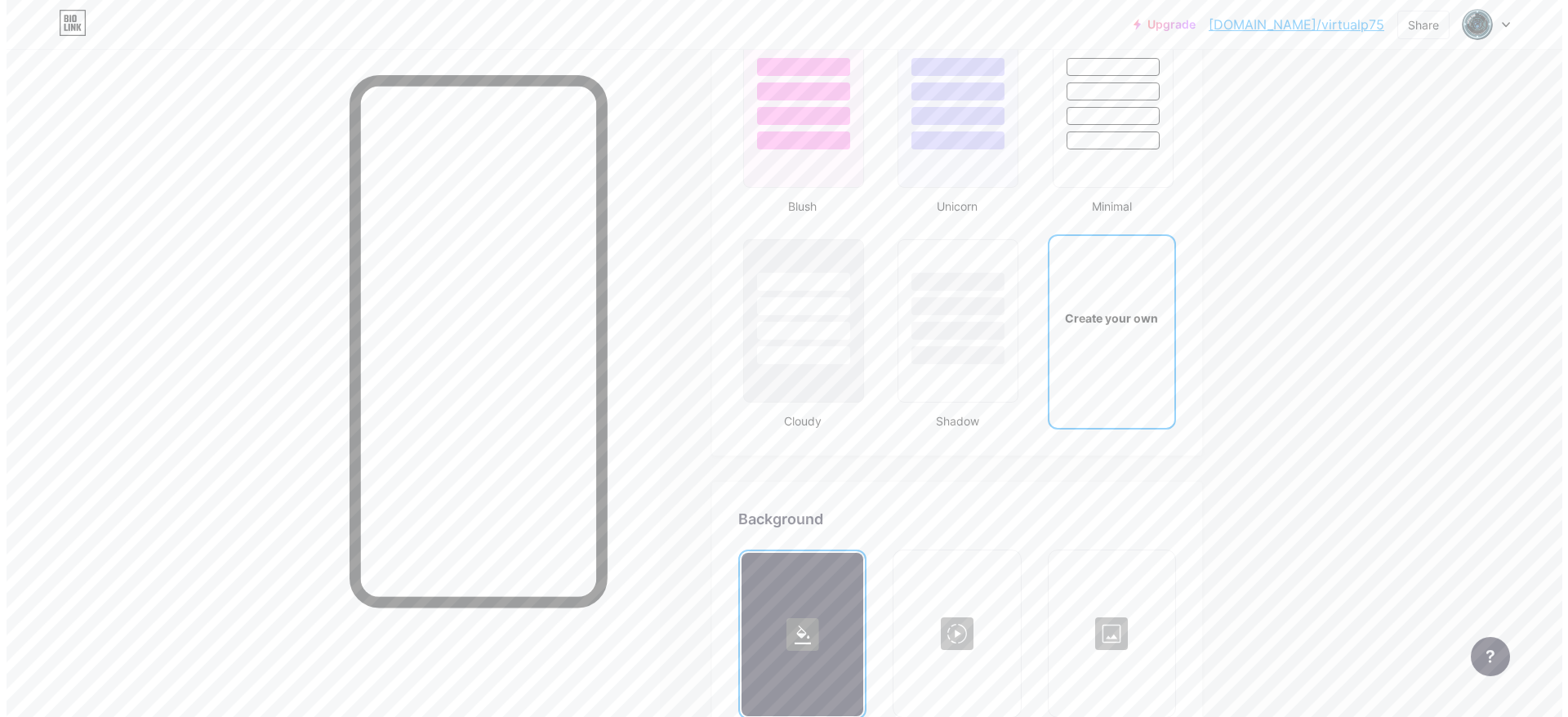
scroll to position [2226, 0]
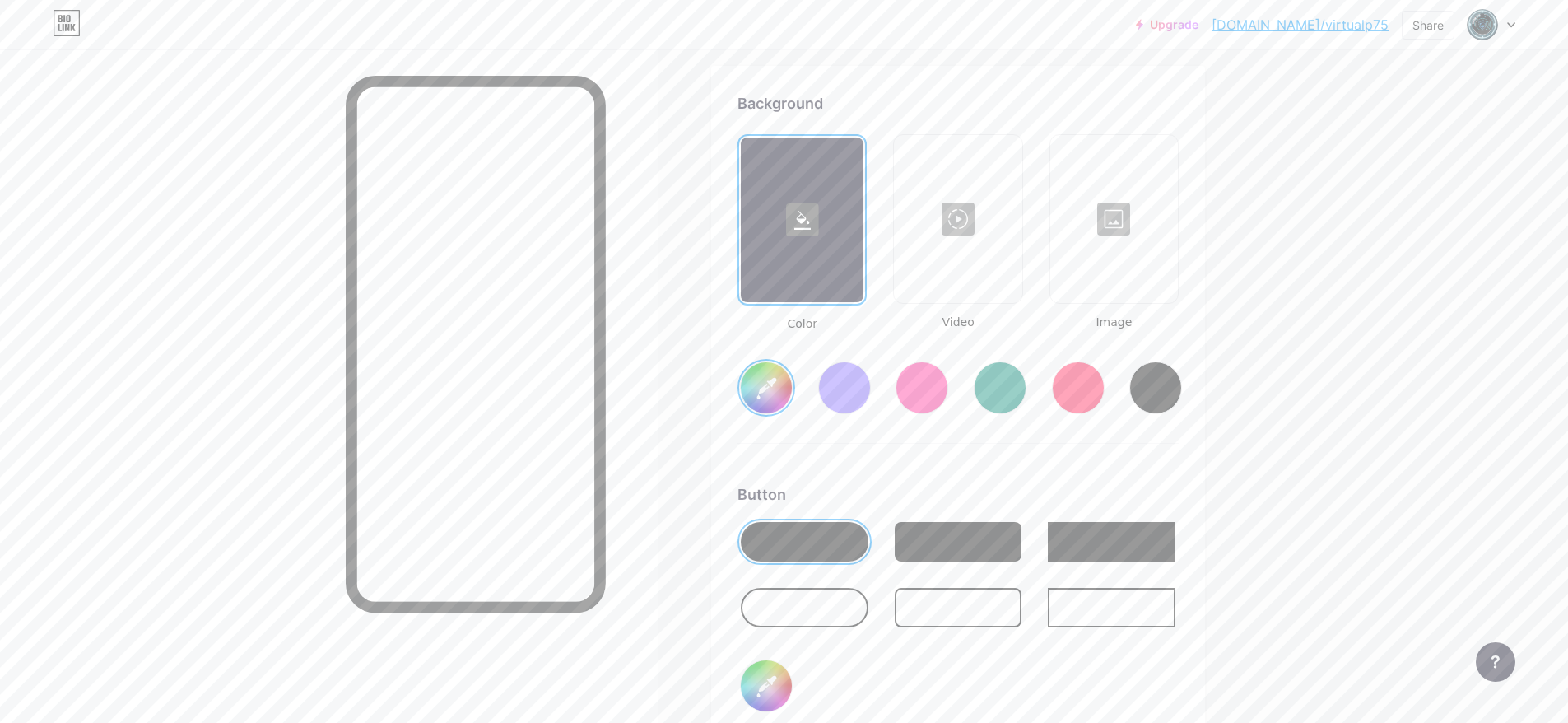
click at [1114, 212] on div at bounding box center [1113, 219] width 124 height 164
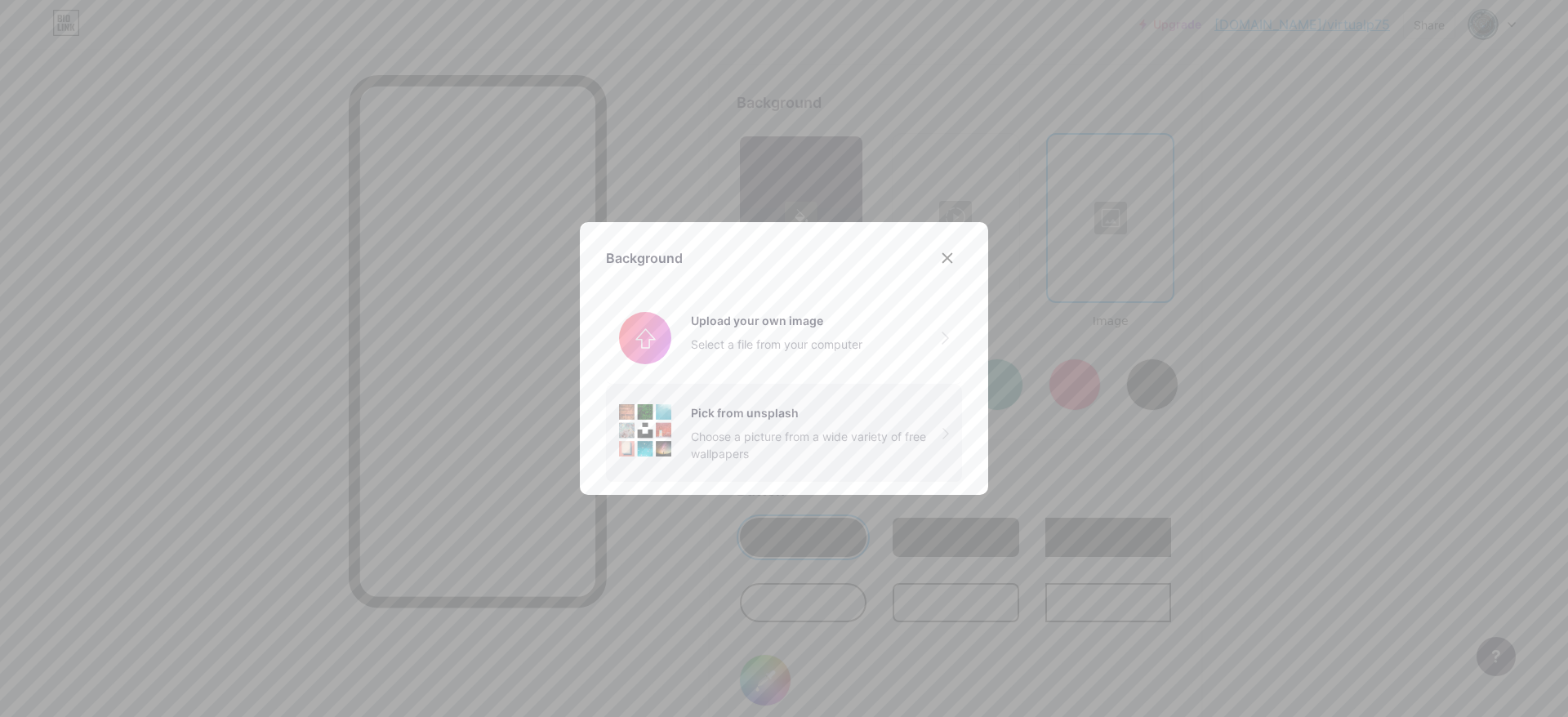
click at [767, 418] on div "Pick from unsplash" at bounding box center [816, 412] width 252 height 17
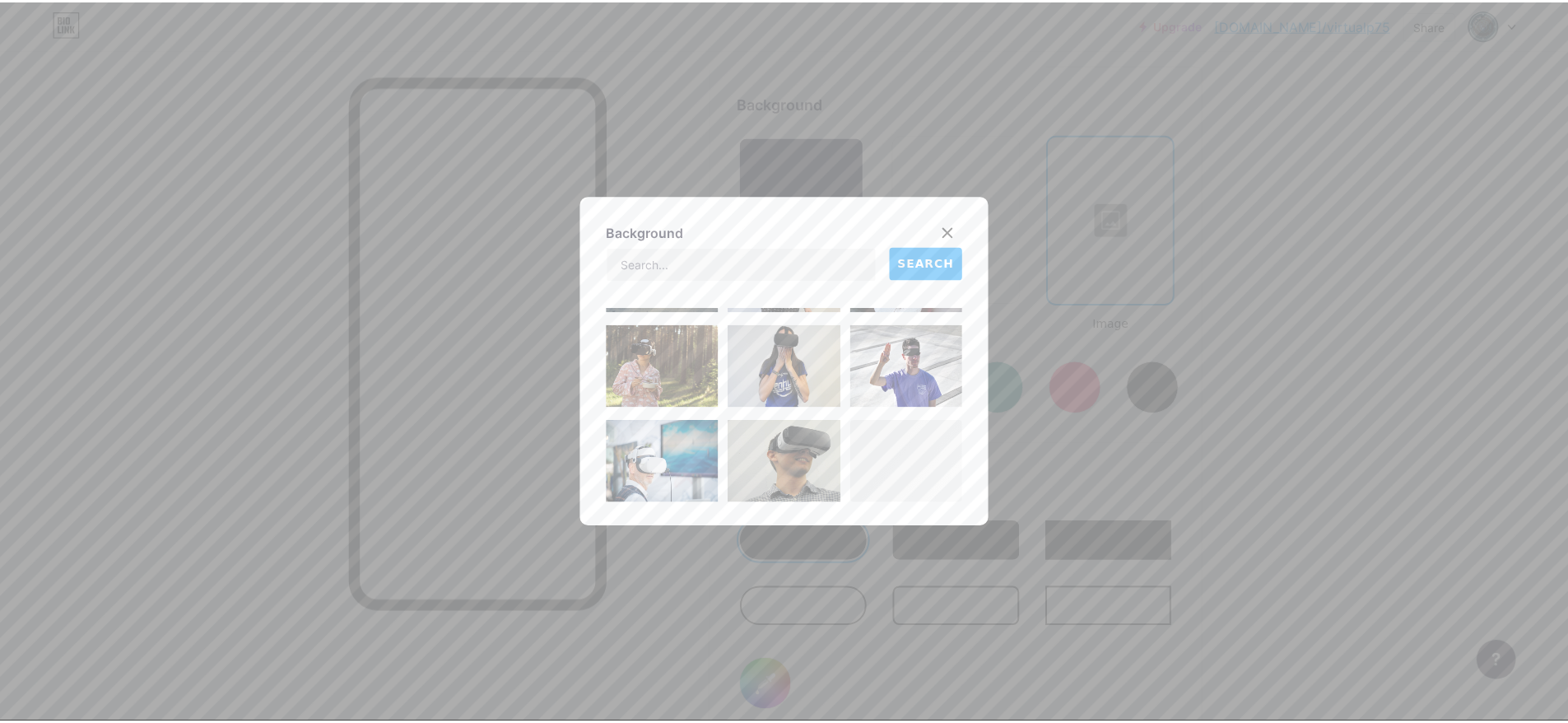
scroll to position [463, 0]
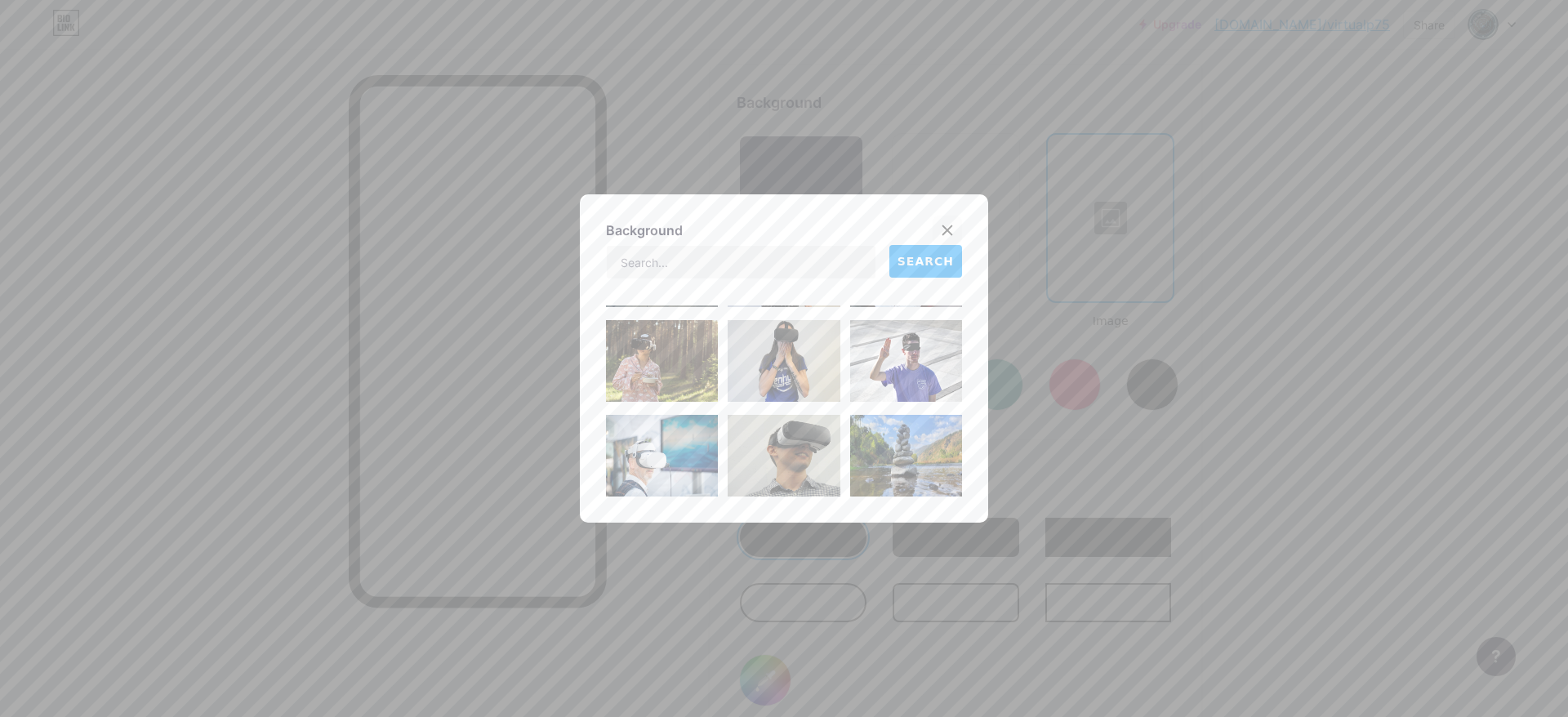
click at [943, 228] on icon at bounding box center [948, 230] width 9 height 9
